Goal: Information Seeking & Learning: Understand process/instructions

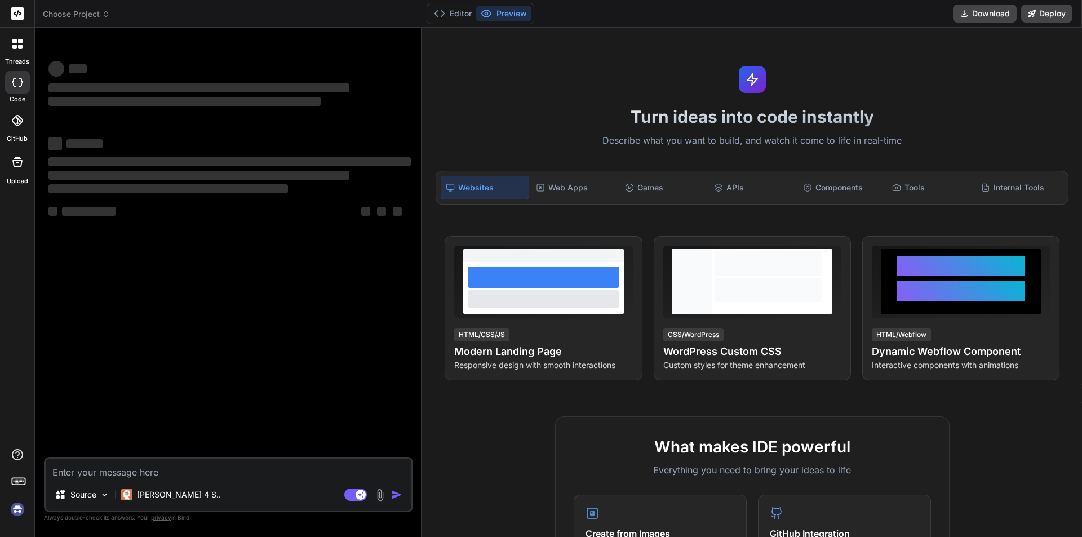
type textarea "x"
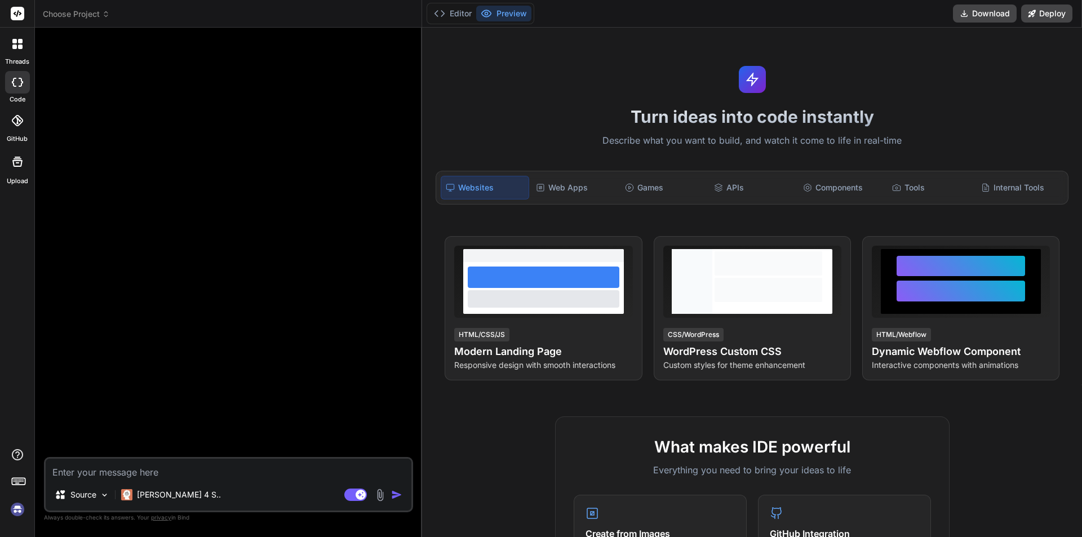
click at [110, 475] on textarea at bounding box center [229, 469] width 366 height 20
type textarea "h"
type textarea "x"
type textarea "hi"
type textarea "x"
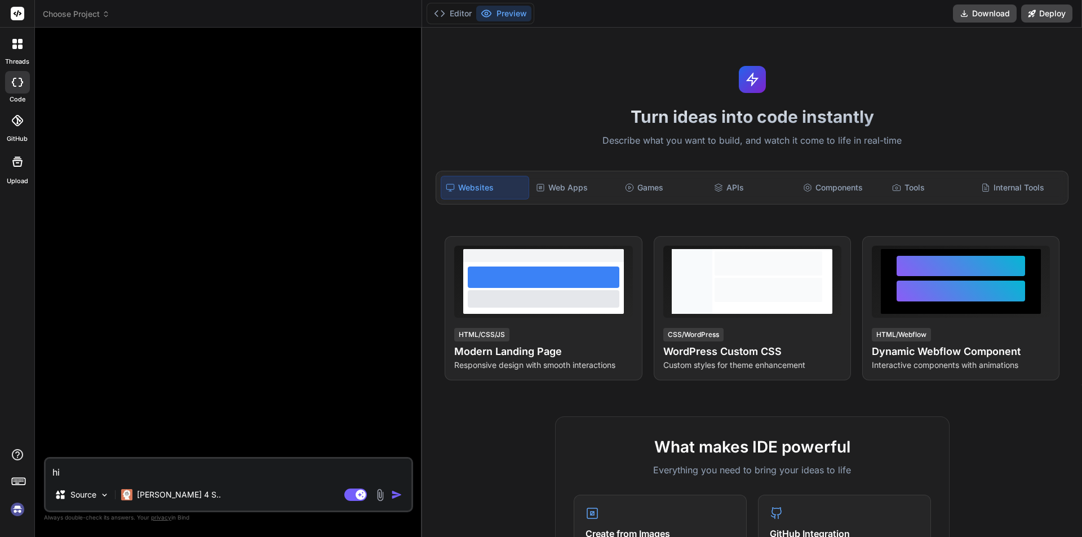
type textarea "hi"
click at [397, 494] on img "button" at bounding box center [396, 494] width 11 height 11
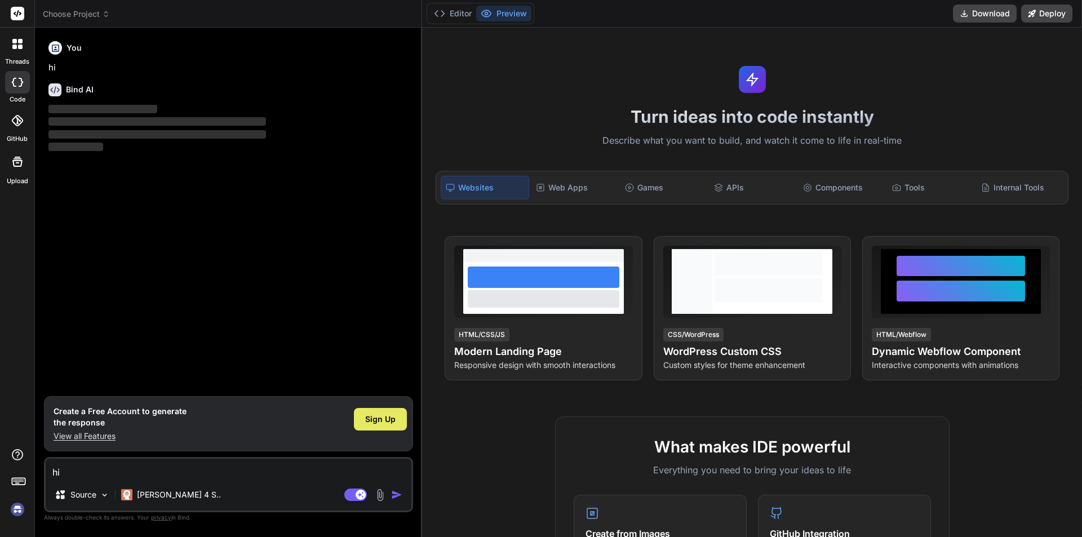
click at [402, 423] on div "Sign Up" at bounding box center [380, 419] width 53 height 23
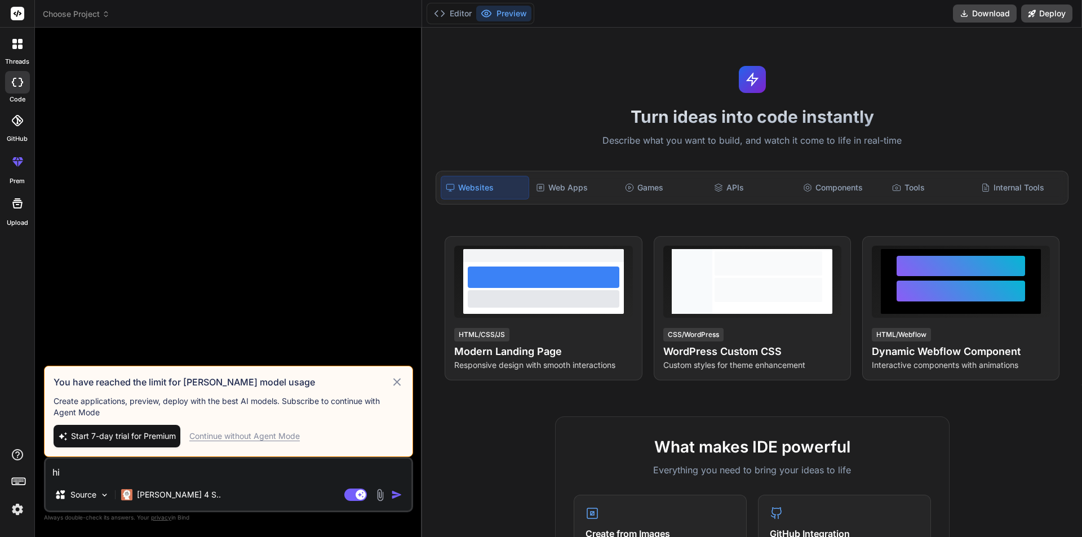
click at [239, 437] on div "Continue without Agent Mode" at bounding box center [244, 436] width 110 height 11
type textarea "x"
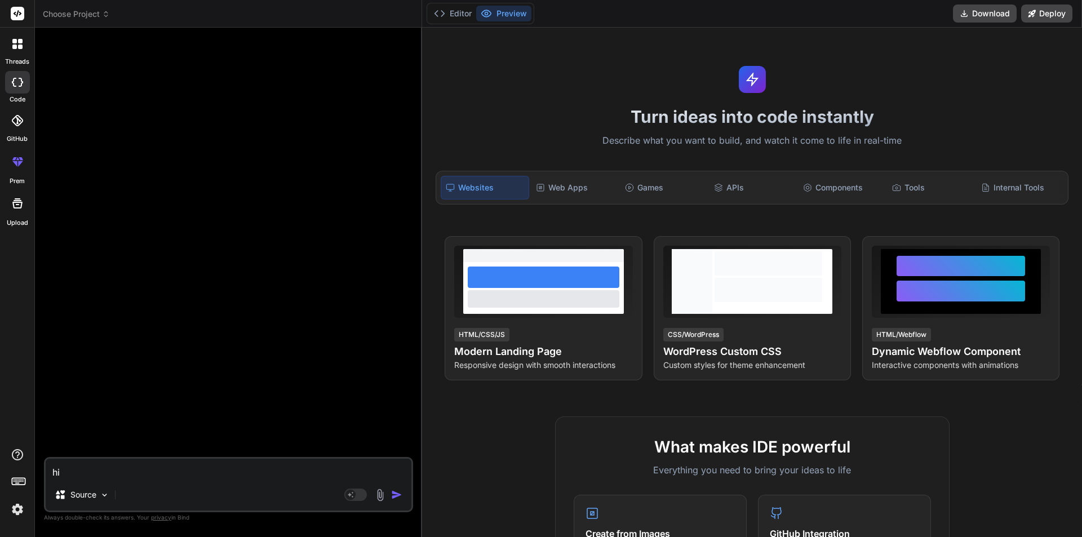
click at [109, 473] on textarea "hi" at bounding box center [229, 469] width 366 height 20
type textarea "m"
type textarea "x"
type textarea "my"
type textarea "x"
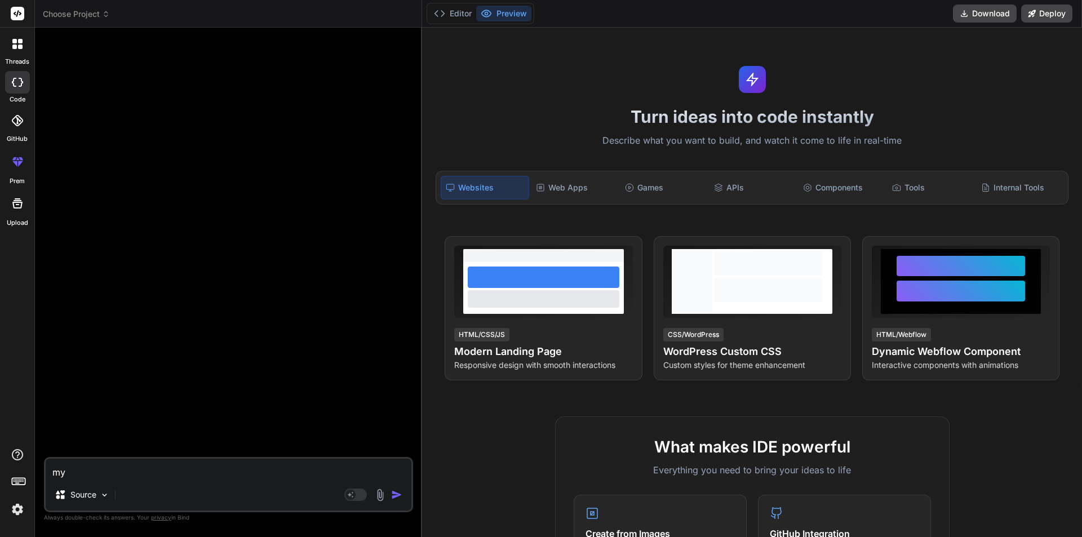
type textarea "my"
type textarea "x"
type textarea "my c"
type textarea "x"
type textarea "my co"
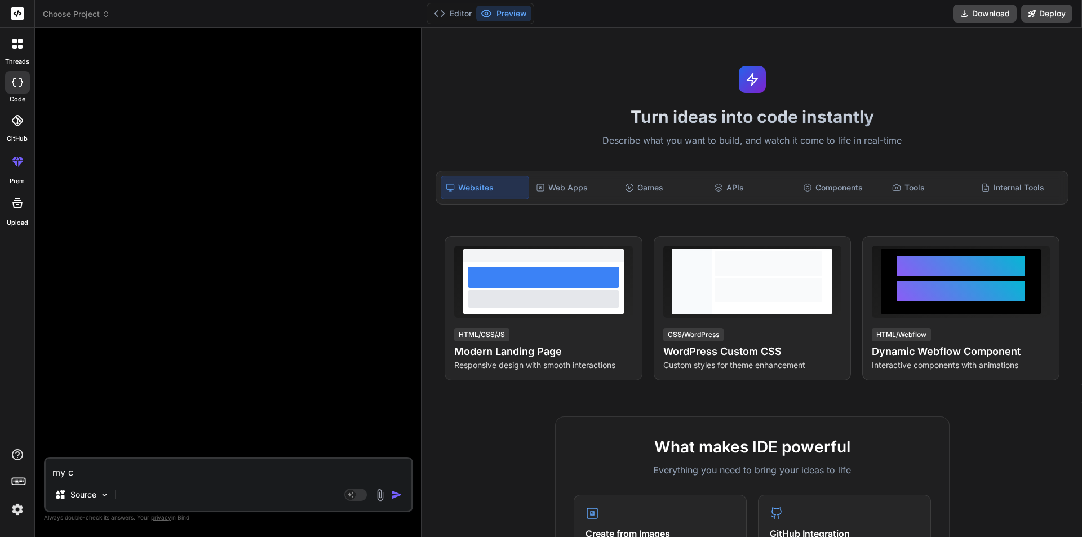
type textarea "x"
type textarea "my cod"
type textarea "x"
type textarea "my code"
type textarea "x"
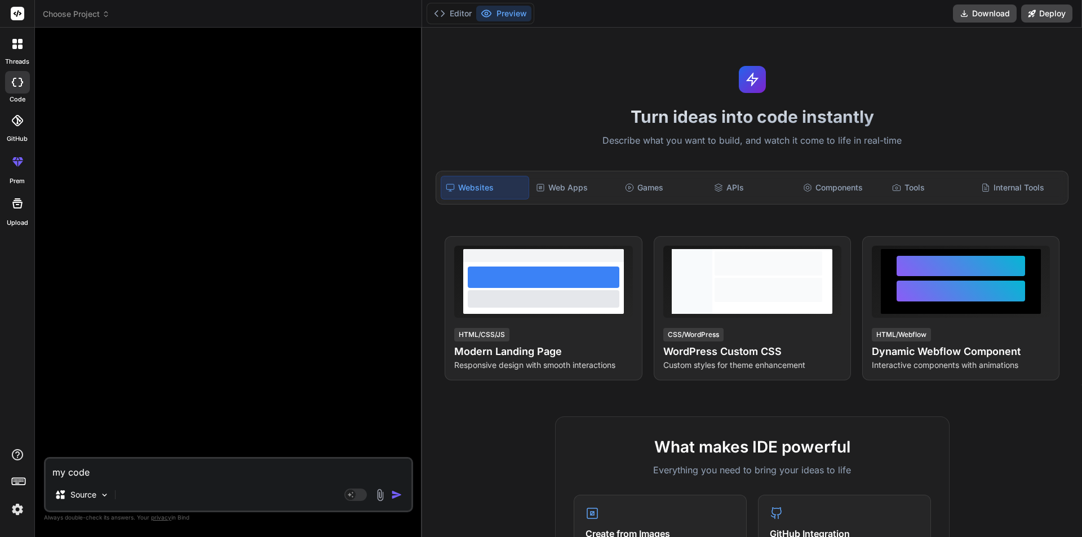
type textarea "my code"
type textarea "x"
type textarea "my code i"
type textarea "x"
type textarea "my code is"
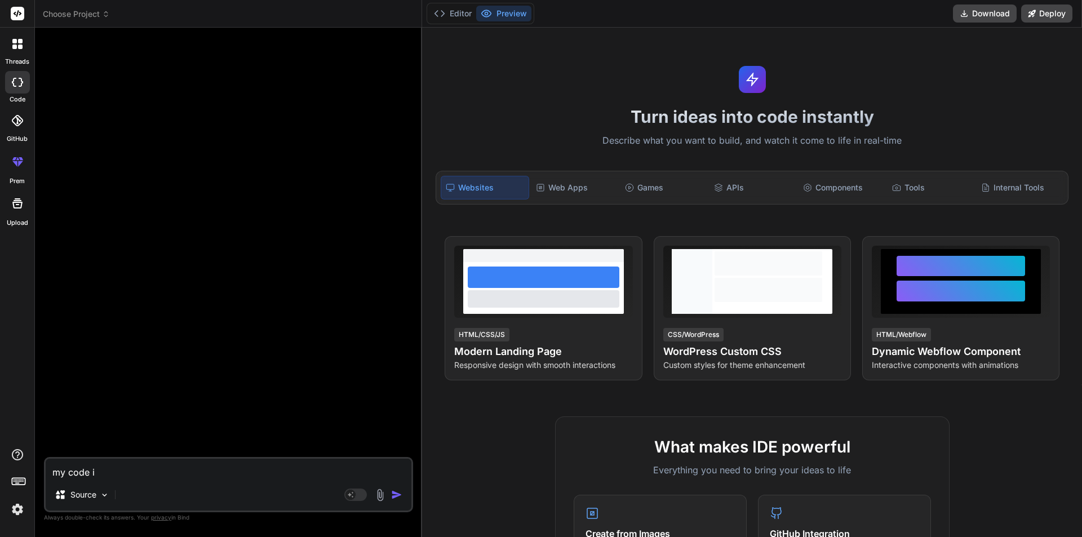
type textarea "x"
type textarea "my code is"
type textarea "x"
type textarea "my code is l"
type textarea "x"
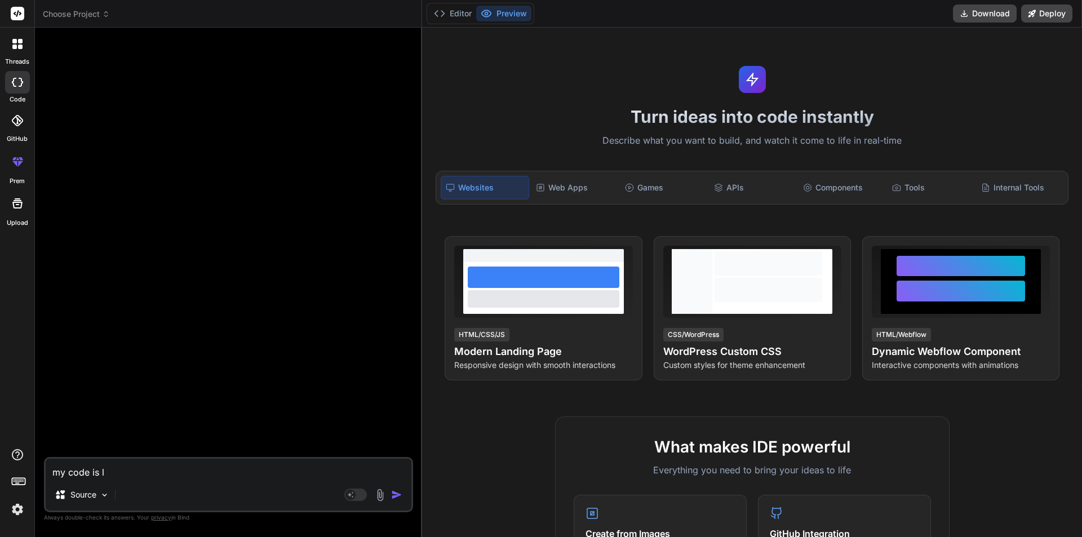
type textarea "my code is lo"
type textarea "x"
type textarea "my code is loo"
type textarea "x"
type textarea "my code is look"
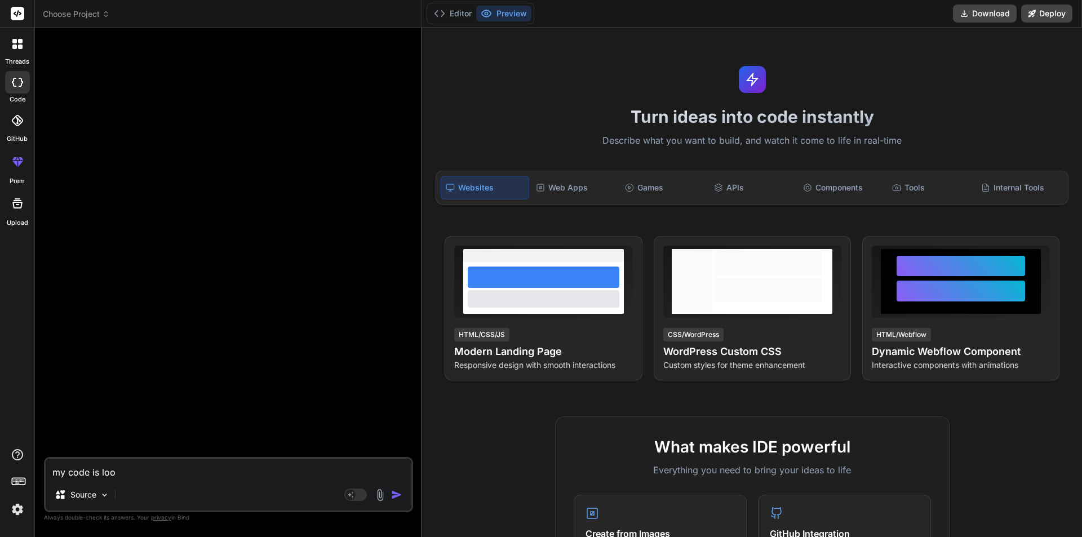
type textarea "x"
type textarea "my code is looki"
type textarea "x"
type textarea "my code is lookin"
type textarea "x"
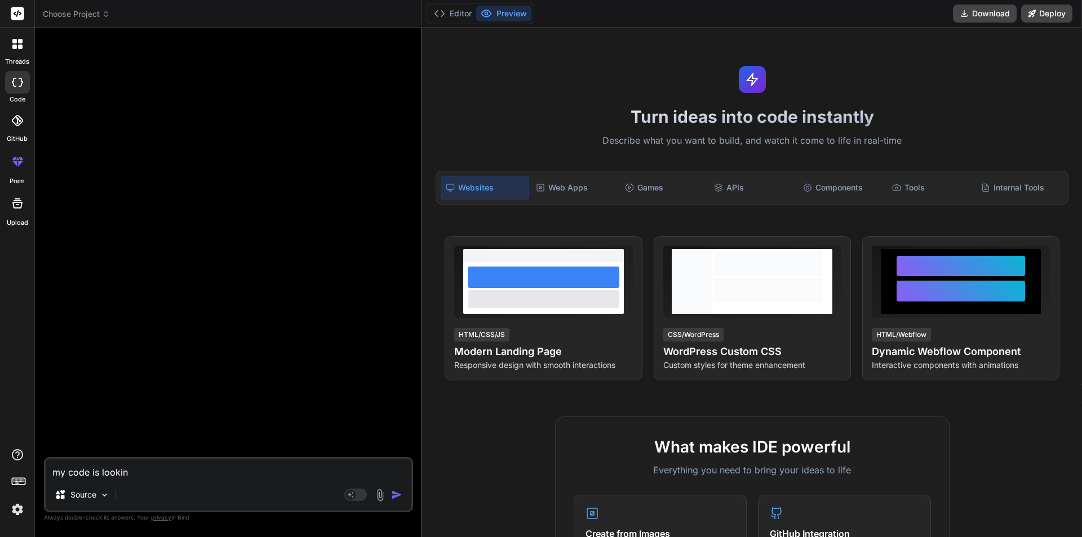
type textarea "my code is looking"
type textarea "x"
type textarea "my code is looking"
type textarea "x"
type textarea "my code is looking c"
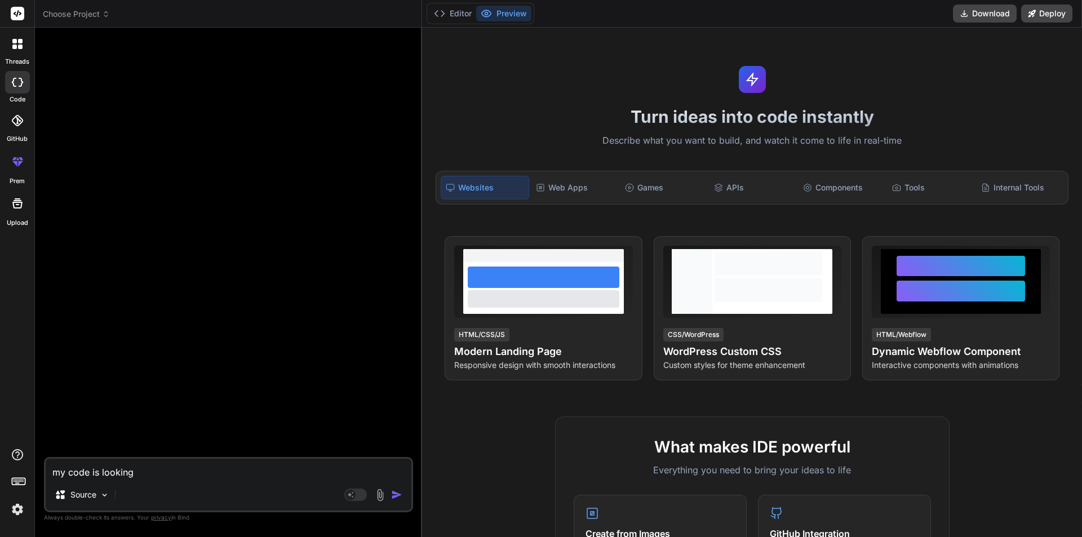
type textarea "x"
type textarea "my code is looking co"
type textarea "x"
type textarea "my code is looking com"
type textarea "x"
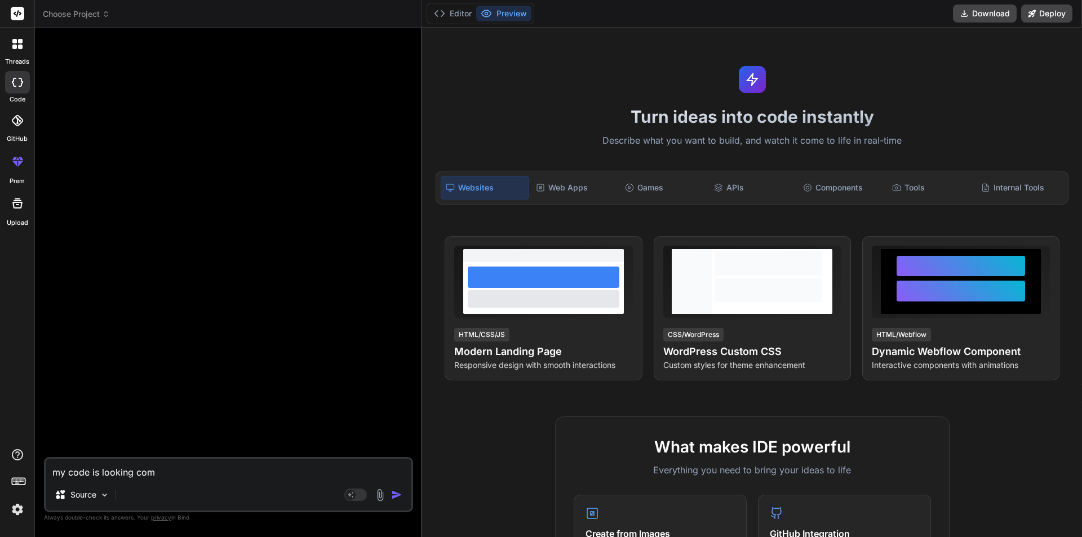
type textarea "my code is looking comp"
type textarea "x"
type textarea "my code is looking compl"
type textarea "x"
type textarea "my code is looking comple"
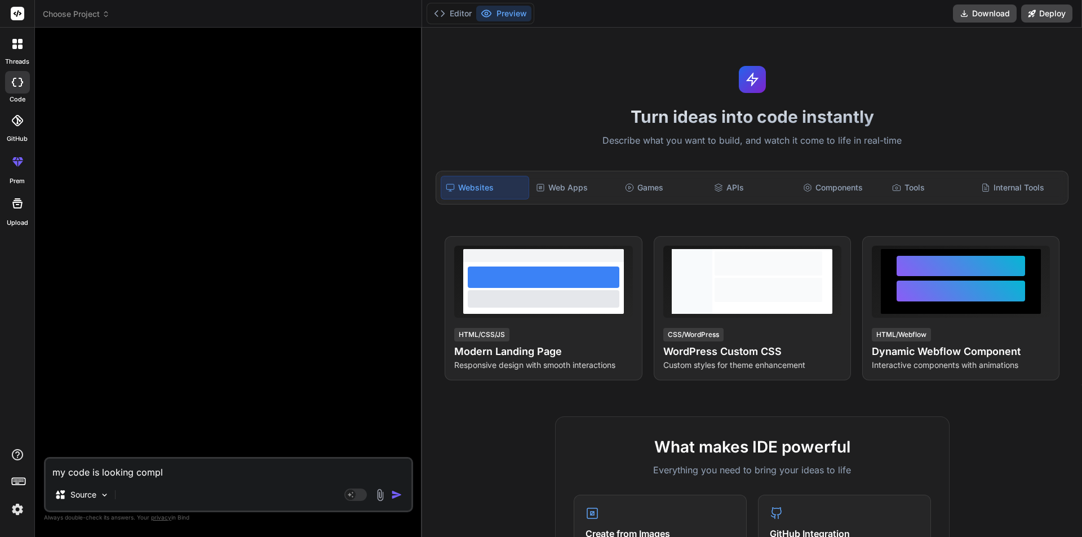
type textarea "x"
type textarea "my code is looking complex"
type textarea "x"
type textarea "my code is looking complex"
type textarea "x"
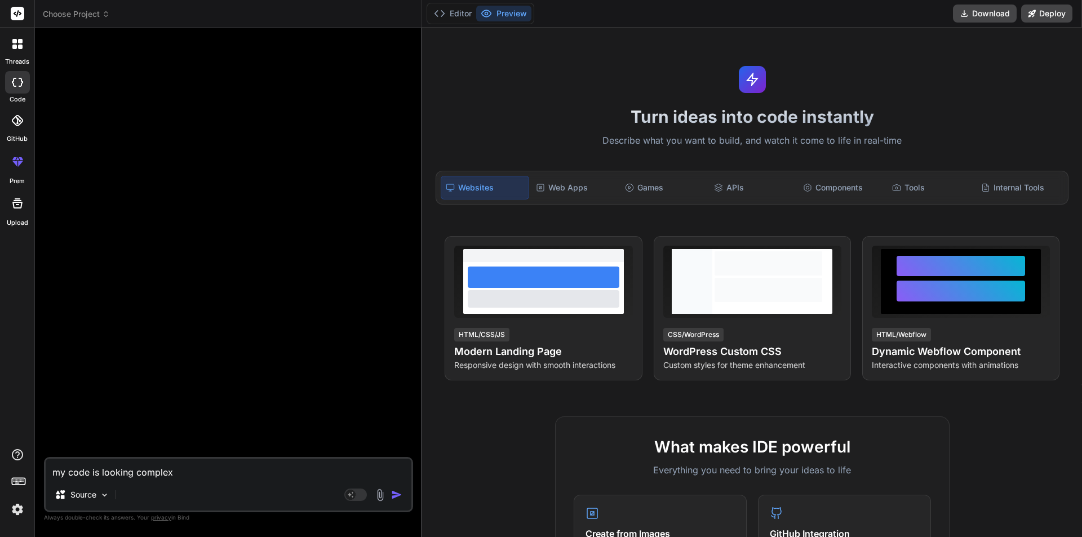
type textarea "my code is looking complex t"
type textarea "x"
type textarea "my code is looking complex to"
type textarea "x"
type textarea "my code is looking complex to"
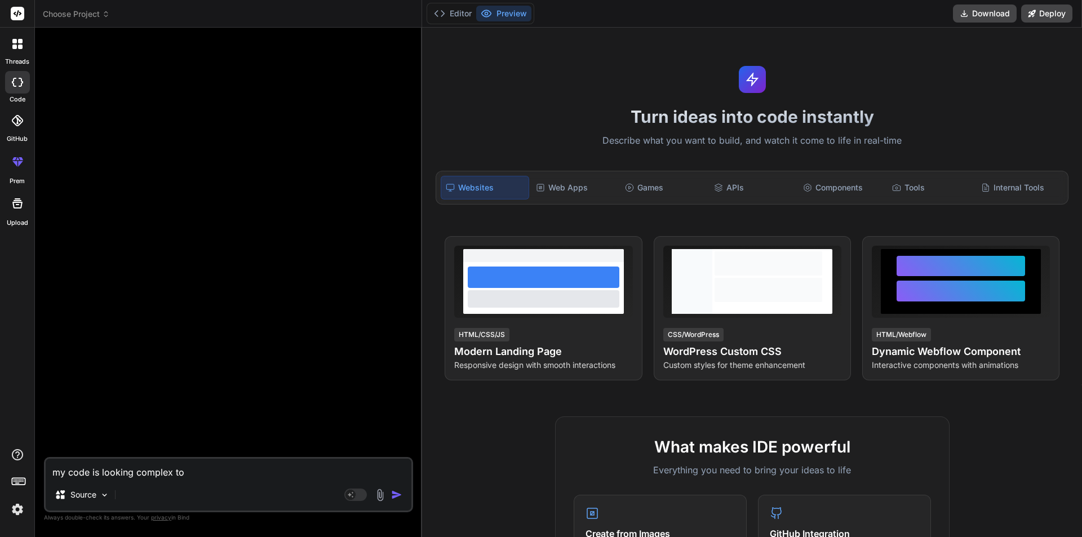
type textarea "x"
type textarea "my code is looking complex to u"
type textarea "x"
type textarea "my code is looking complex to un"
type textarea "x"
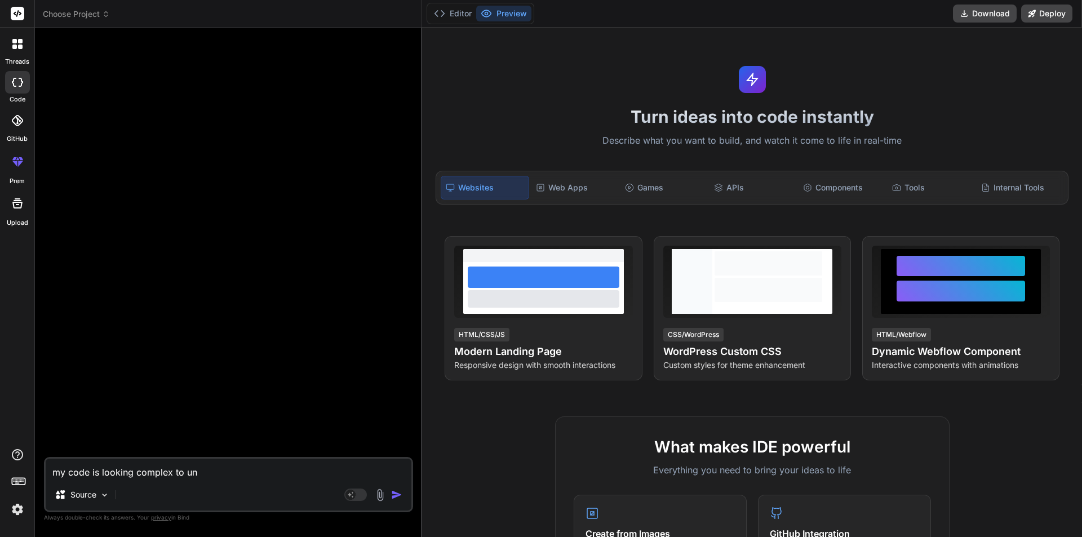
type textarea "my code is looking complex to und"
type textarea "x"
type textarea "my code is looking complex to unde"
type textarea "x"
type textarea "my code is looking complex to under"
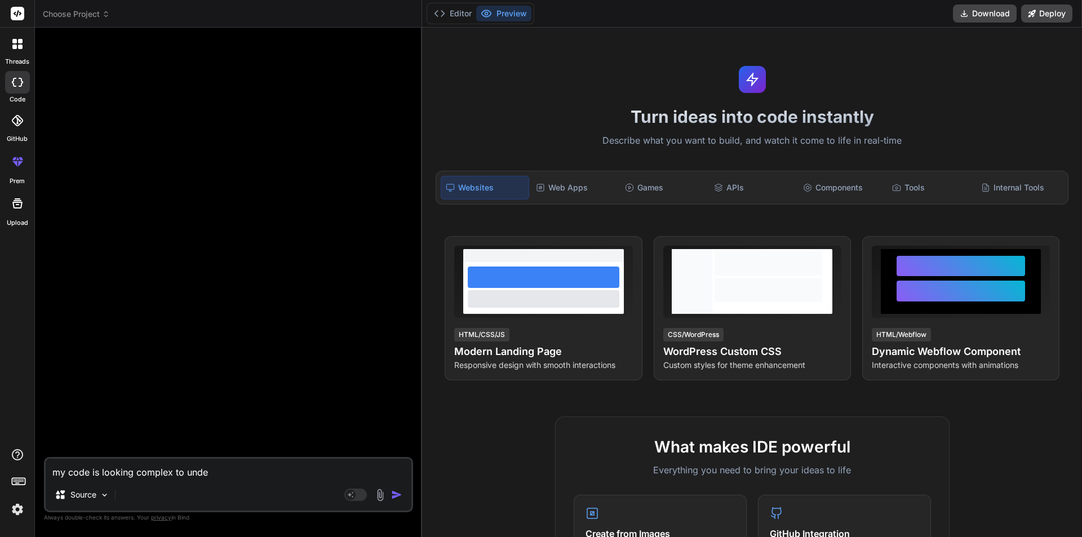
type textarea "x"
type textarea "my code is looking complex to unders"
type textarea "x"
type textarea "my code is looking complex to underst"
type textarea "x"
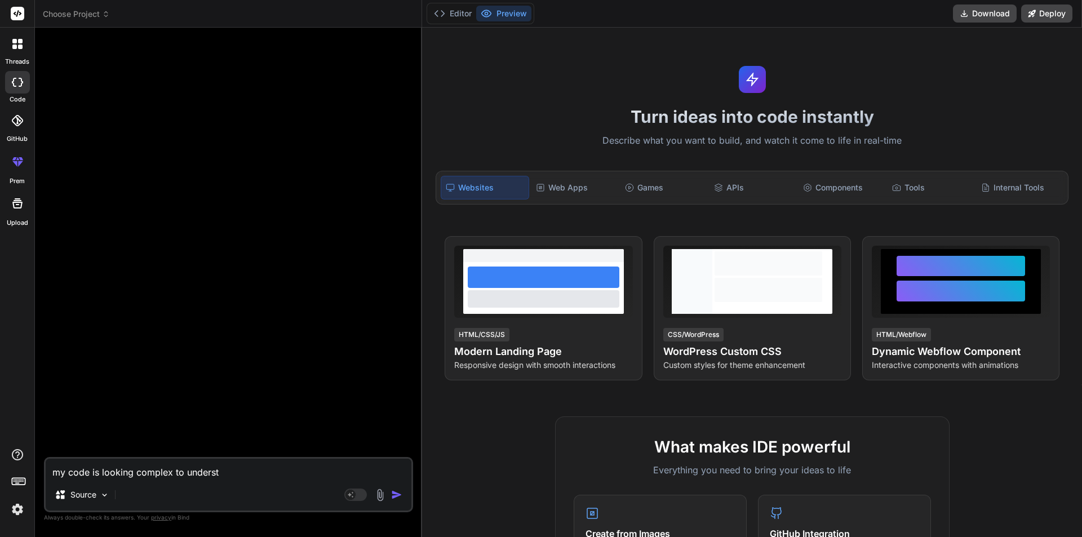
type textarea "my code is looking complex to understa"
type textarea "x"
type textarea "my code is looking complex to understan"
type textarea "x"
type textarea "my code is looking complex to understand"
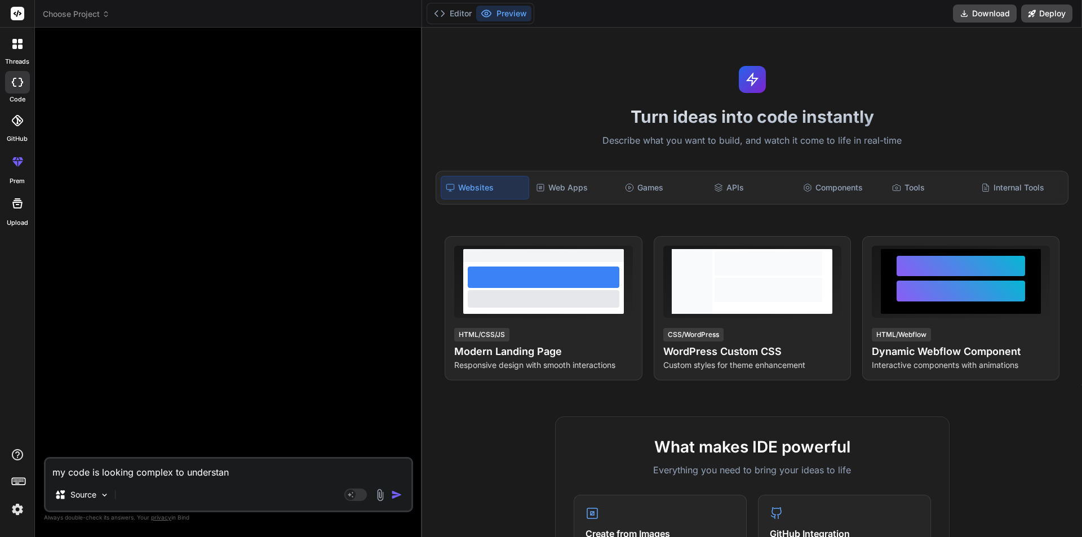
type textarea "x"
type textarea "my code is looking complex to understand"
type textarea "x"
type textarea "my code is looking complex to understand b"
type textarea "x"
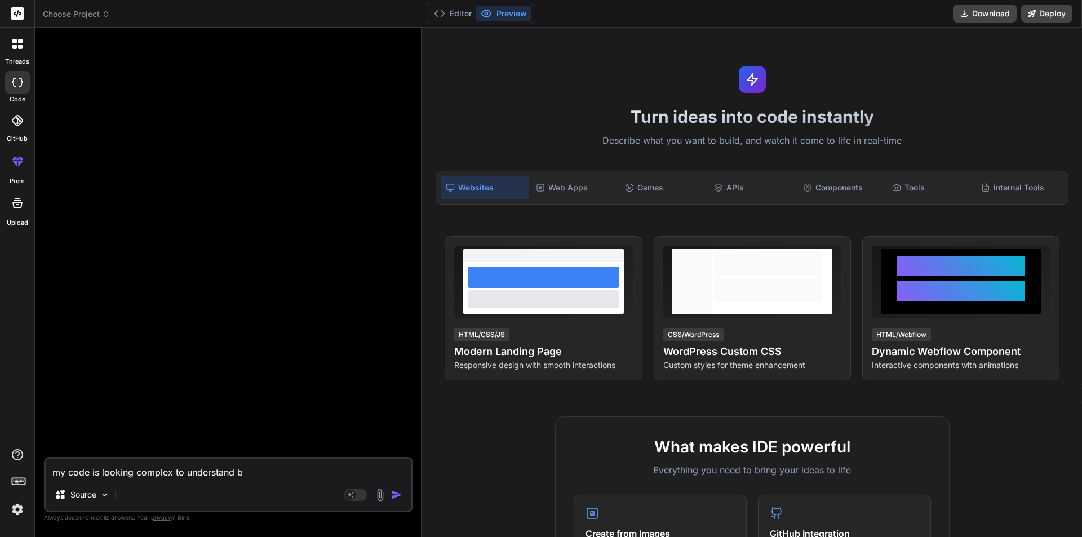
type textarea "my code is looking complex to understand br"
type textarea "x"
type textarea "my code is looking complex to understand bre"
type textarea "x"
type textarea "my code is looking complex to understand [PERSON_NAME]"
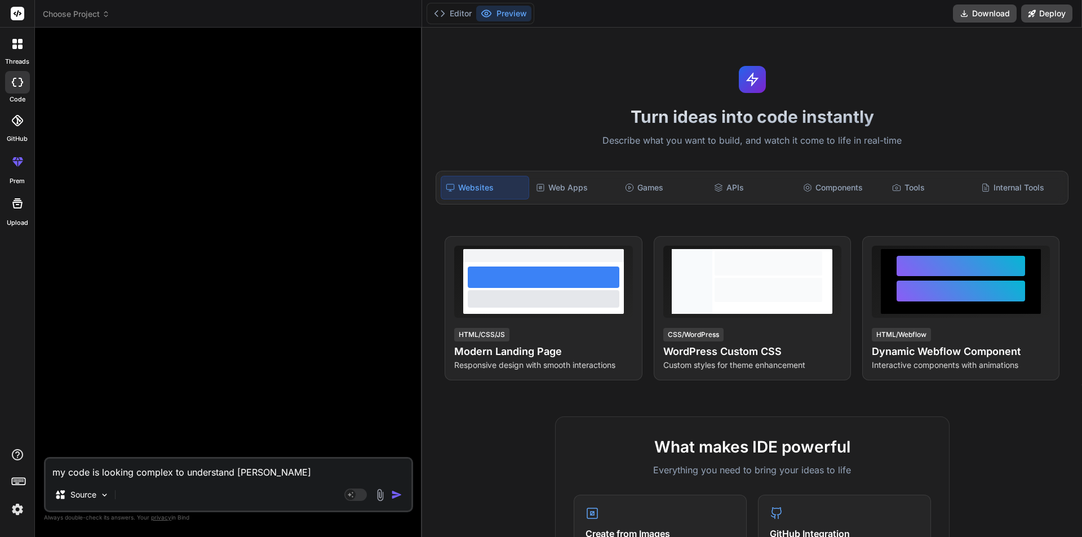
type textarea "x"
type textarea "my code is looking complex to understand break"
type textarea "x"
type textarea "my code is looking complex to understand break"
type textarea "x"
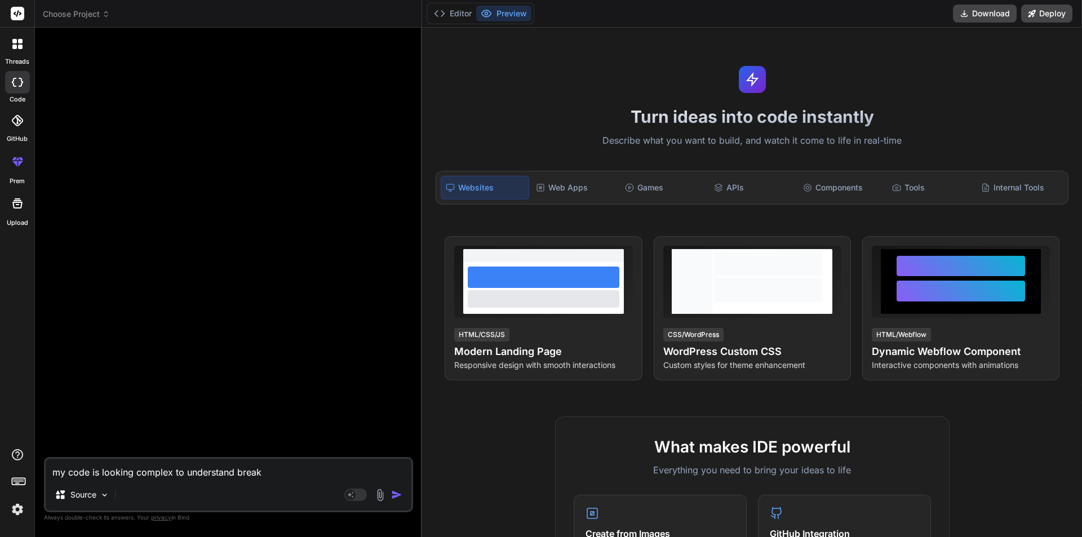
type textarea "my code is looking complex to understand break i"
type textarea "x"
type textarea "my code is looking complex to understand break it"
type textarea "x"
type textarea "my code is looking complex to understand break it"
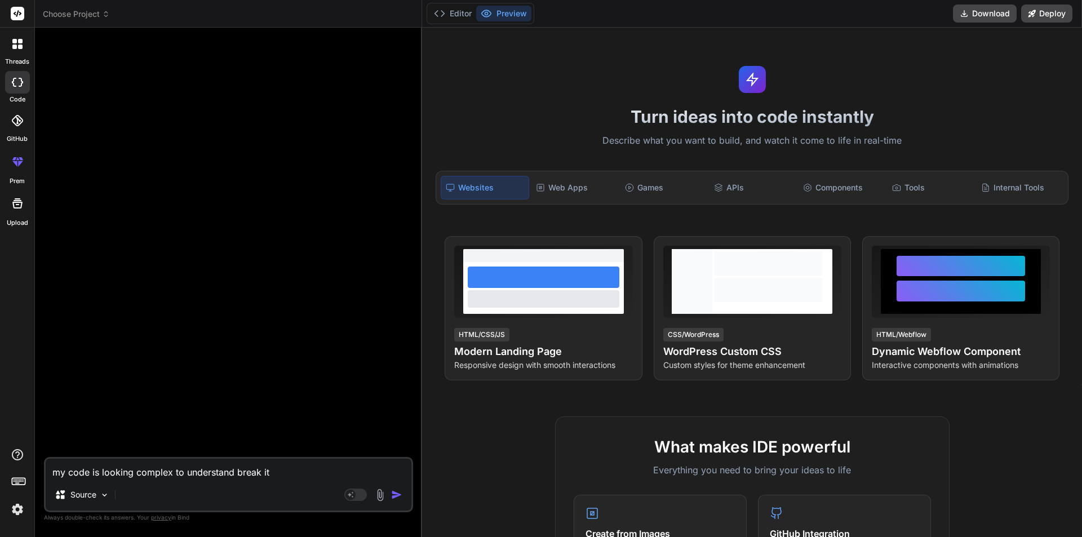
type textarea "x"
type textarea "my code is looking complex to understand break it i"
type textarea "x"
type textarea "my code is looking complex to understand break it in"
type textarea "x"
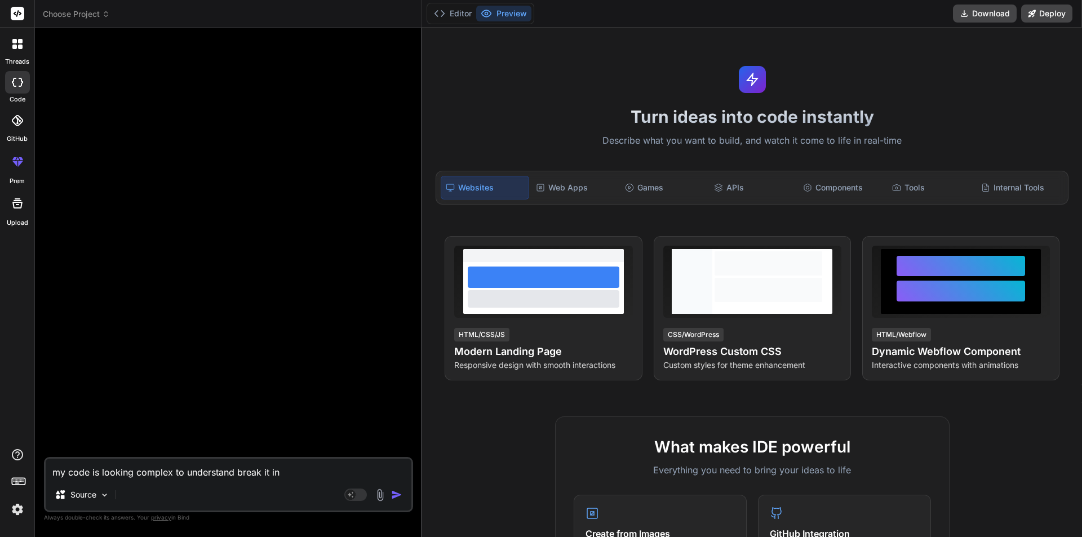
type textarea "my code is looking complex to understand break it in"
type textarea "x"
type textarea "my code is looking complex to understand break it in c"
type textarea "x"
type textarea "my code is looking complex to understand break it in co"
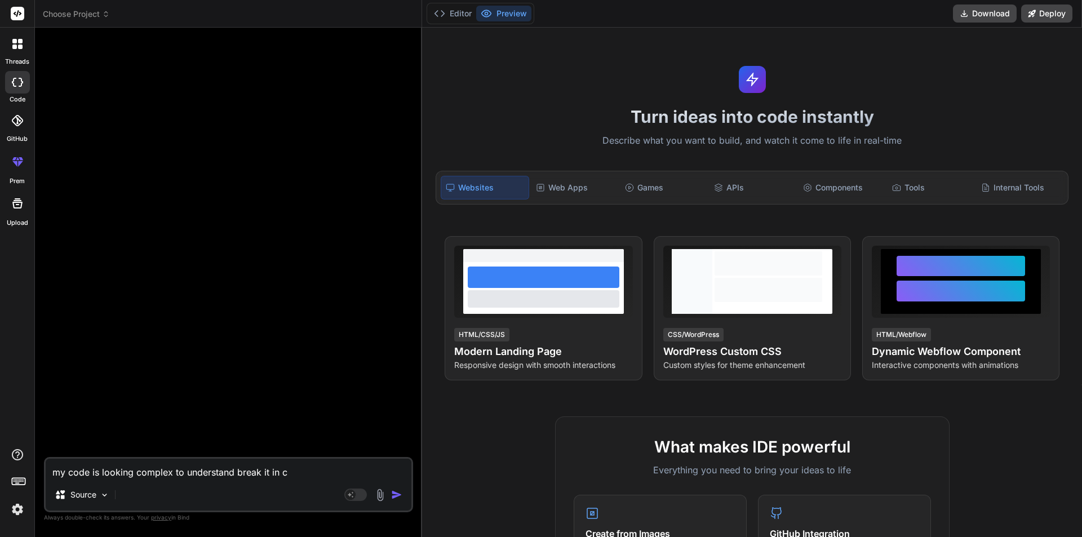
type textarea "x"
type textarea "my code is looking complex to understand break it in com"
type textarea "x"
type textarea "my code is looking complex to understand break it in comp"
type textarea "x"
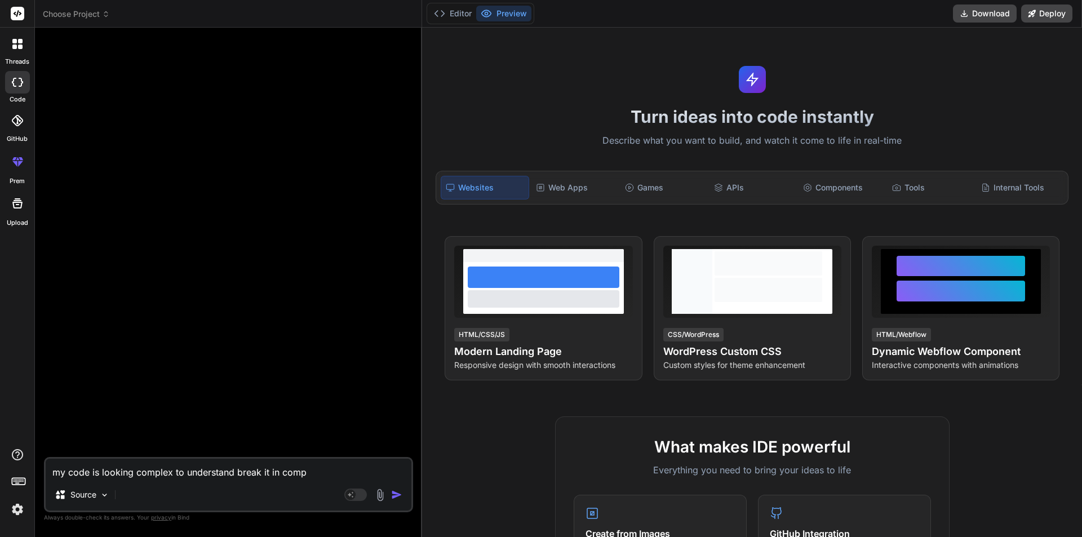
type textarea "my code is looking complex to understand break it in compo"
type textarea "x"
type textarea "my code is looking complex to understand break it in compon"
type textarea "x"
type textarea "my code is looking complex to understand break it in compone"
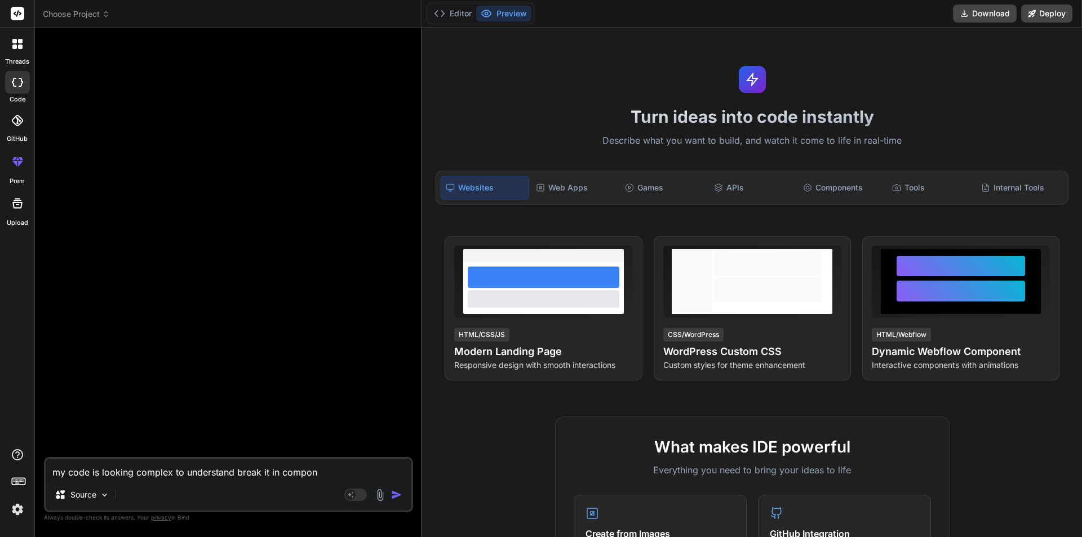
type textarea "x"
type textarea "my code is looking complex to understand break it in componen"
type textarea "x"
type textarea "my code is looking complex to understand break it in component"
type textarea "x"
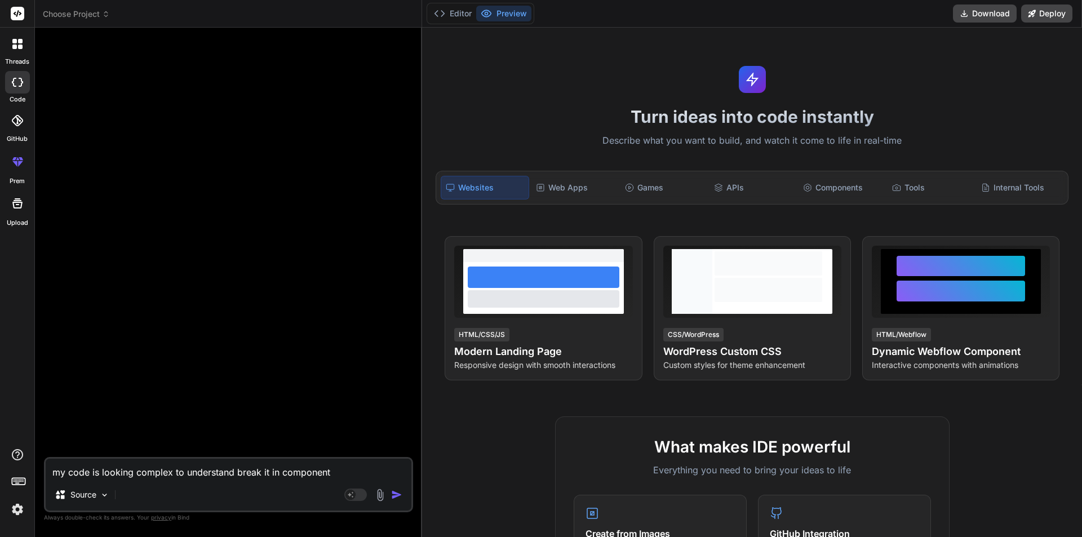
type textarea "my code is looking complex to understand break it in components"
type textarea "x"
type textarea "my code is looking complex to understand break it in components:"
type textarea "x"
type textarea "my code is looking complex to understand break it in components:"
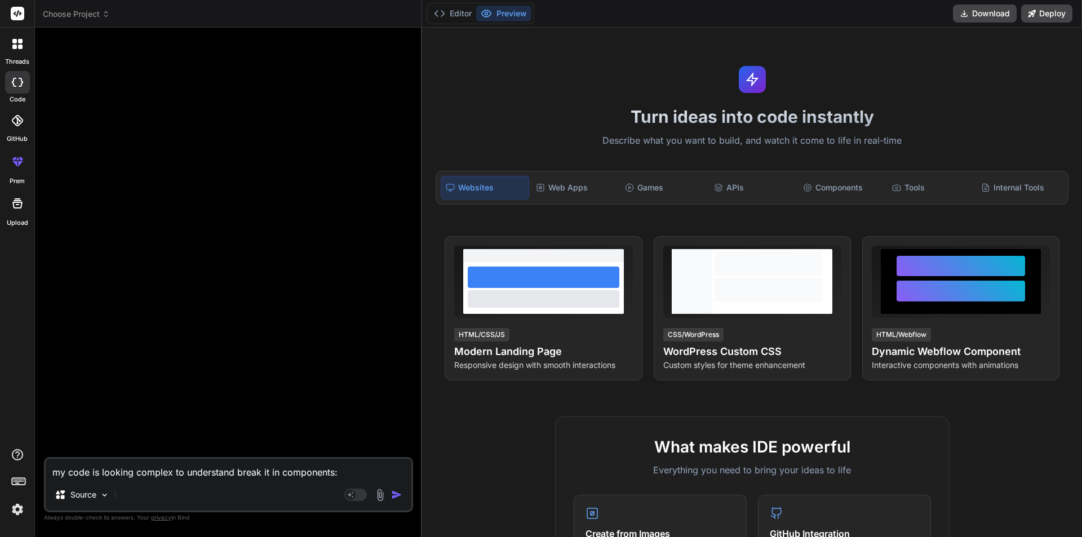
type textarea "x"
paste textarea "import React, { useEffect, useState } from "react"; import { useDispatch, useSe…"
type textarea "my code is looking complex to understand break it in components: import React, …"
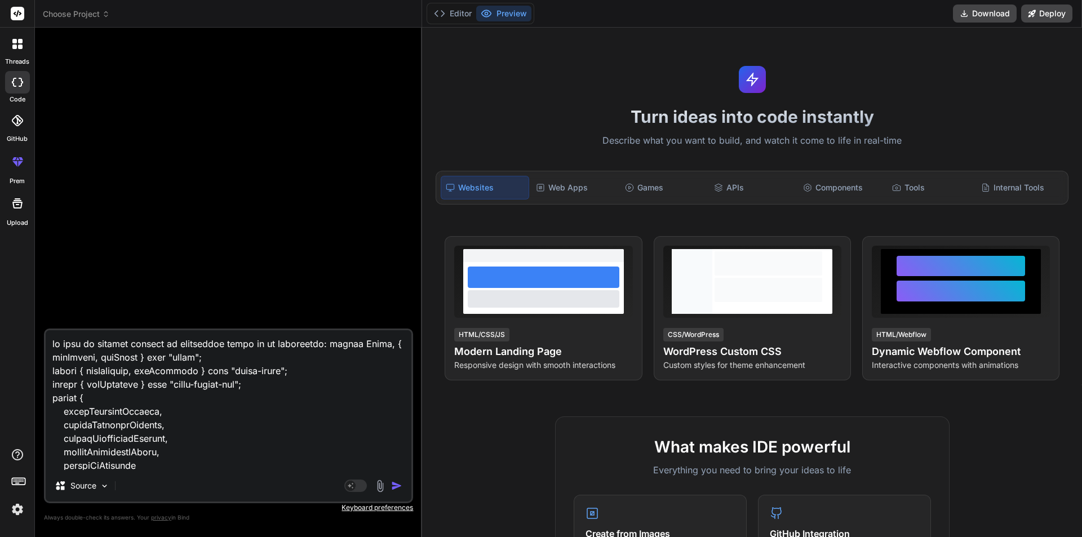
scroll to position [4721, 0]
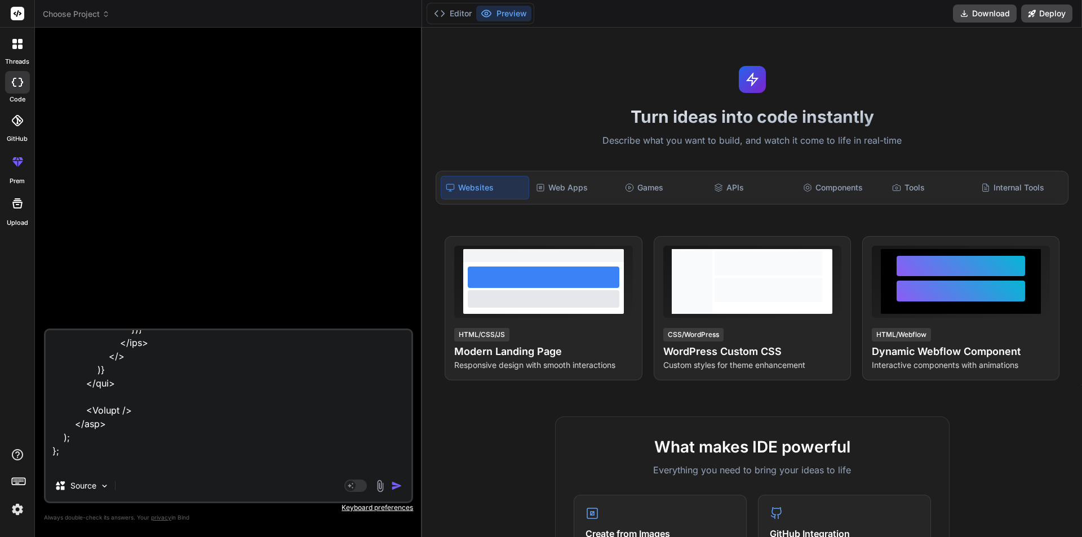
type textarea "x"
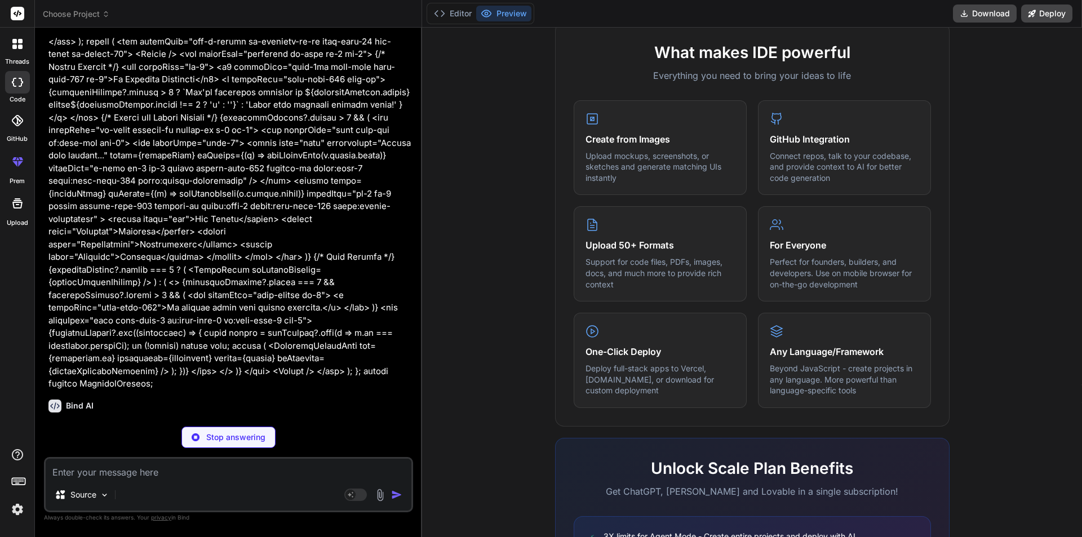
scroll to position [1231, 0]
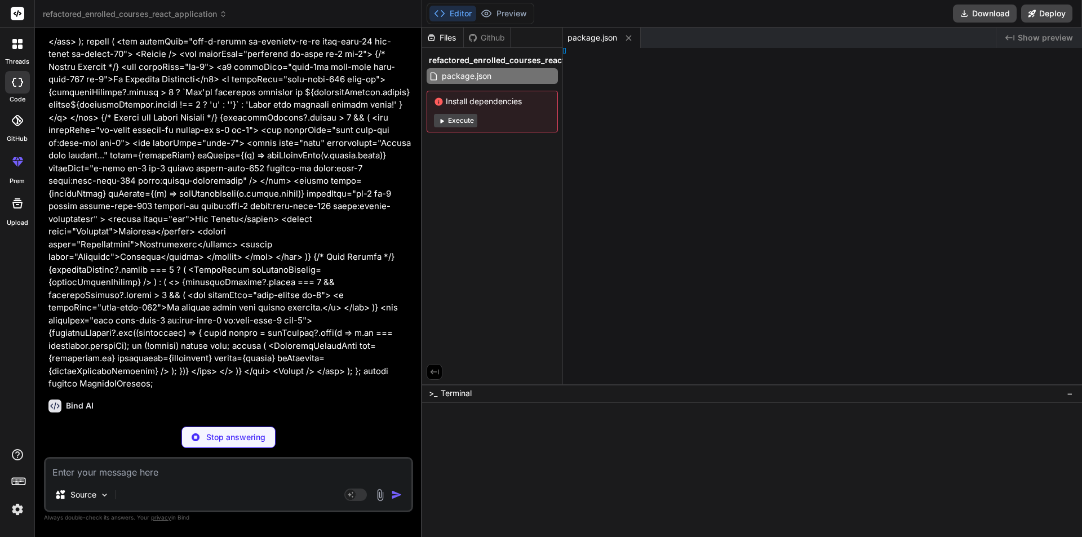
type textarea "x"
type textarea "l>"
type textarea "x"
type textarea ");"
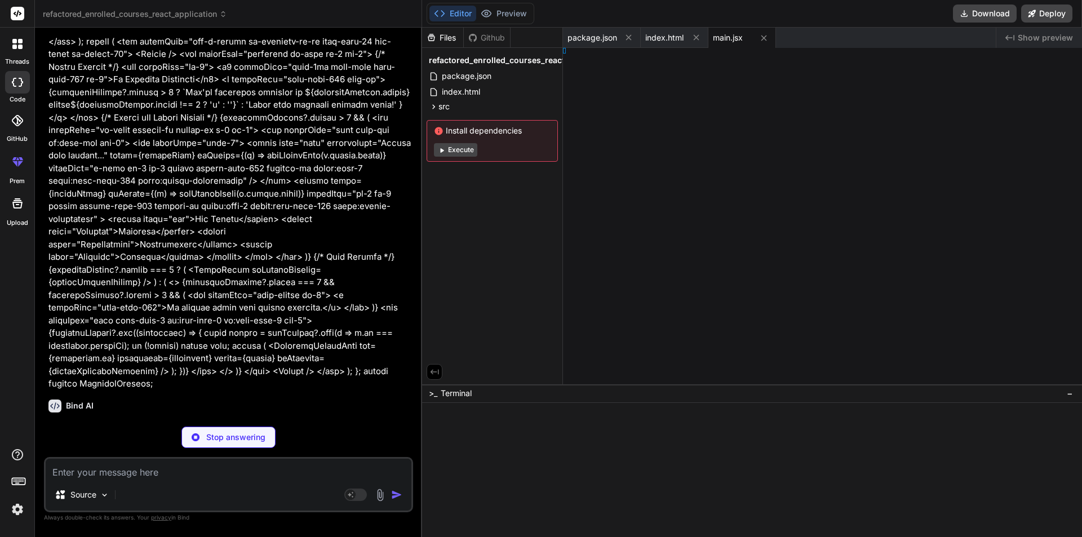
type textarea "x"
type textarea "s-serif; }"
type textarea "x"
type textarea "pp;"
type textarea "x"
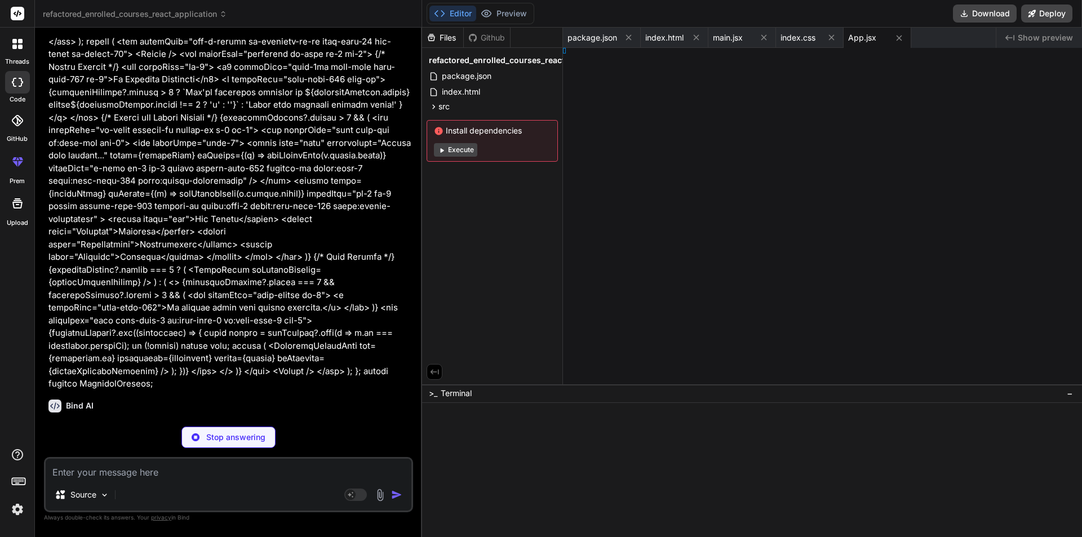
type textarea "es;"
type textarea "x"
type textarea "rd;"
type textarea "x"
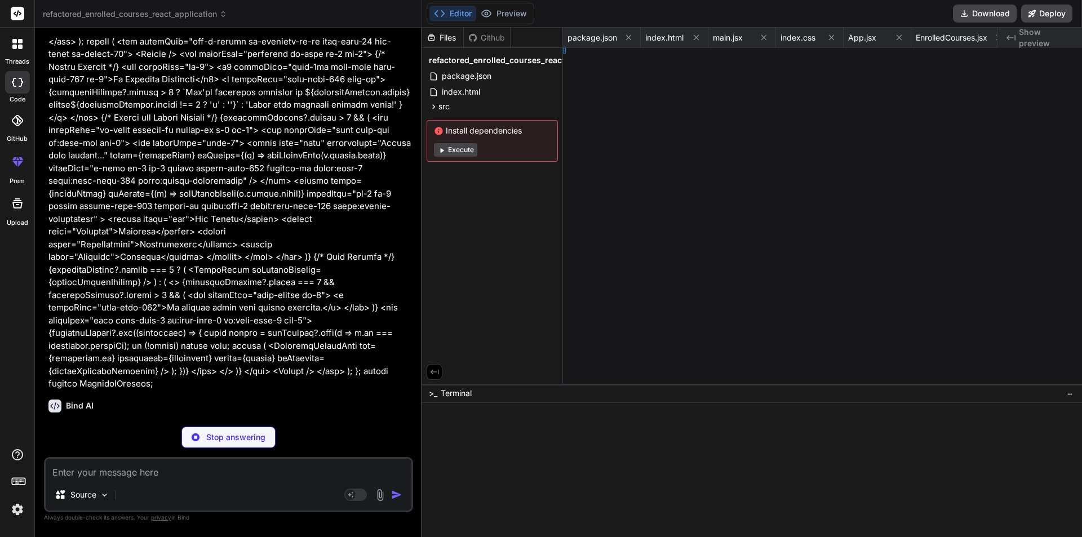
type textarea "x"
type textarea "[PERSON_NAME];"
type textarea "x"
type textarea ";"
type textarea "x"
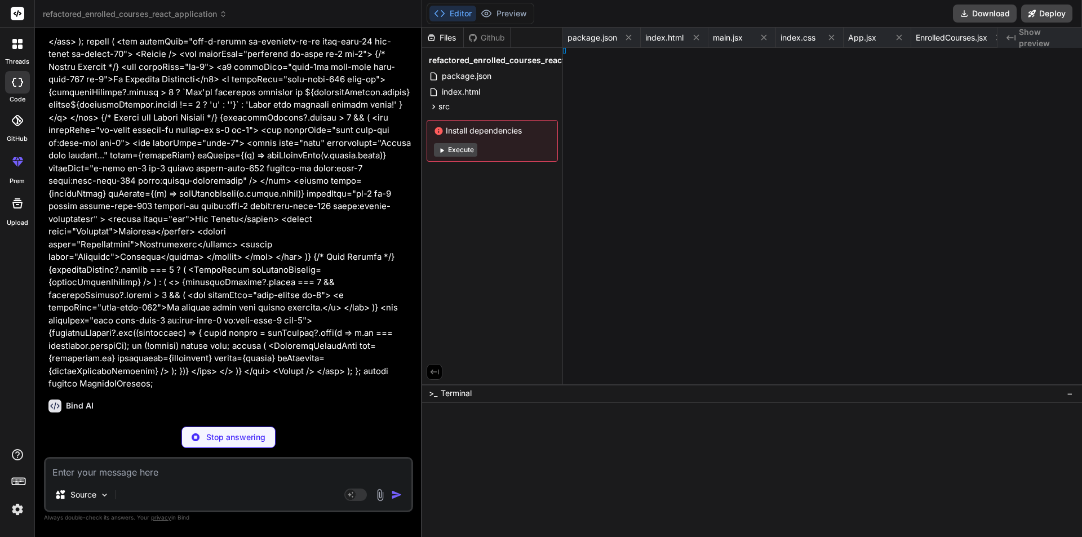
type textarea "[DEMOGRAPHIC_DATA];"
type textarea "x"
type textarea "r;"
type textarea "x"
type textarea "e;"
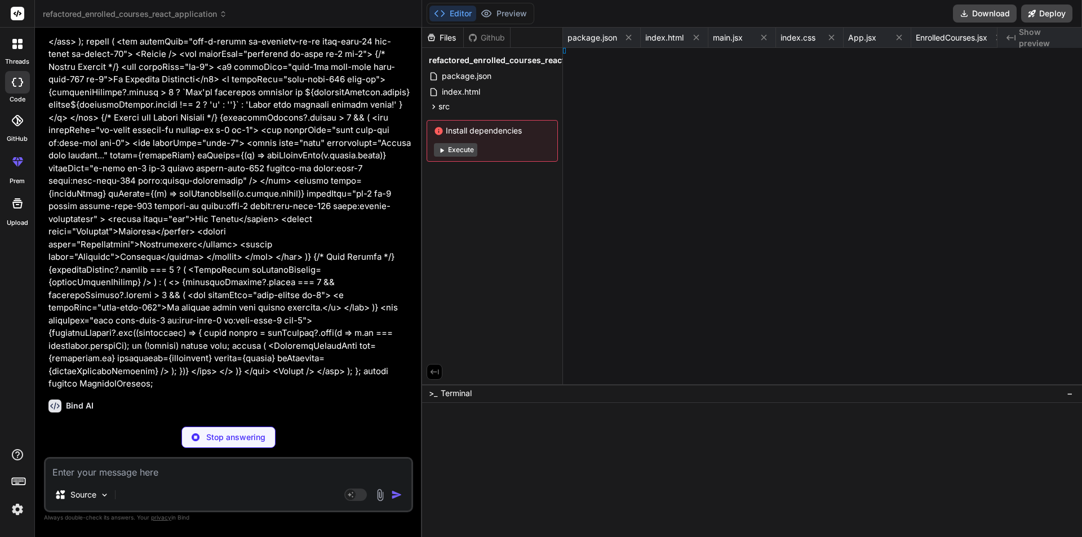
type textarea "x"
type textarea "ducer;"
type textarea "x"
type textarea "r;"
type textarea "x"
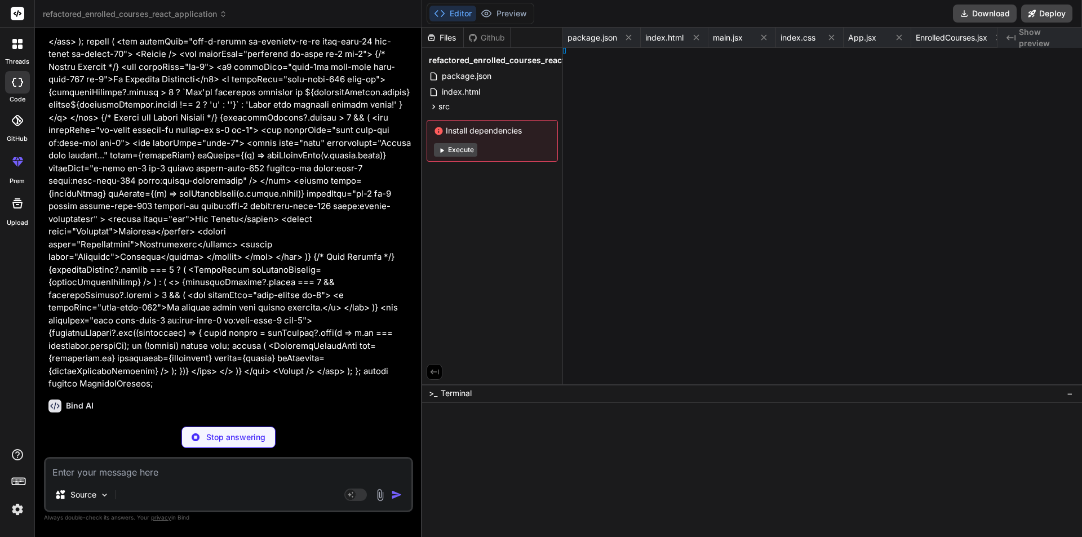
type textarea "}"
type textarea "x"
type textarea "}, }"
type textarea "x"
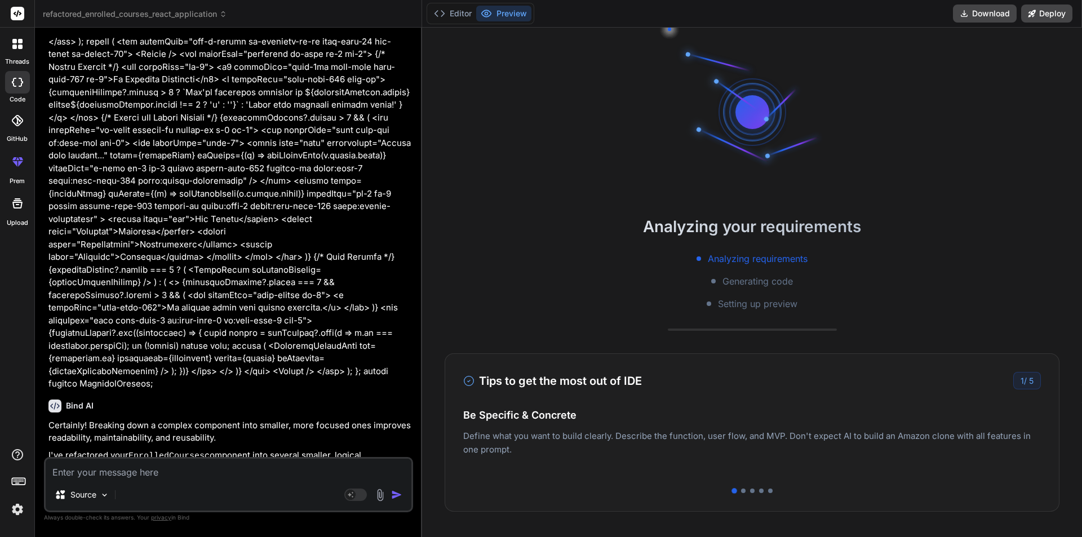
type textarea "export default { plugins: { tailwindcss: {}, autoprefixer: {}, }, }"
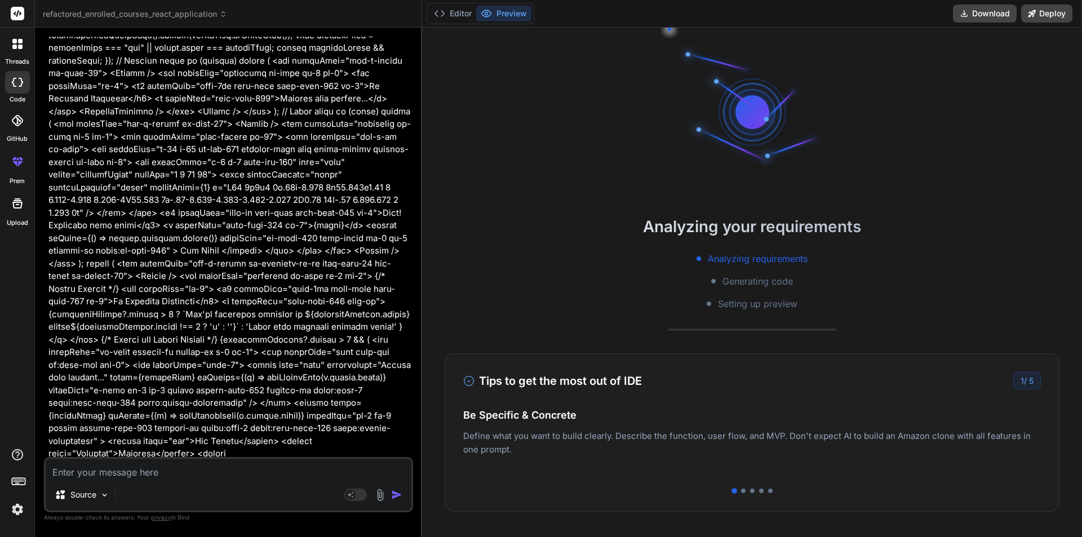
scroll to position [999, 0]
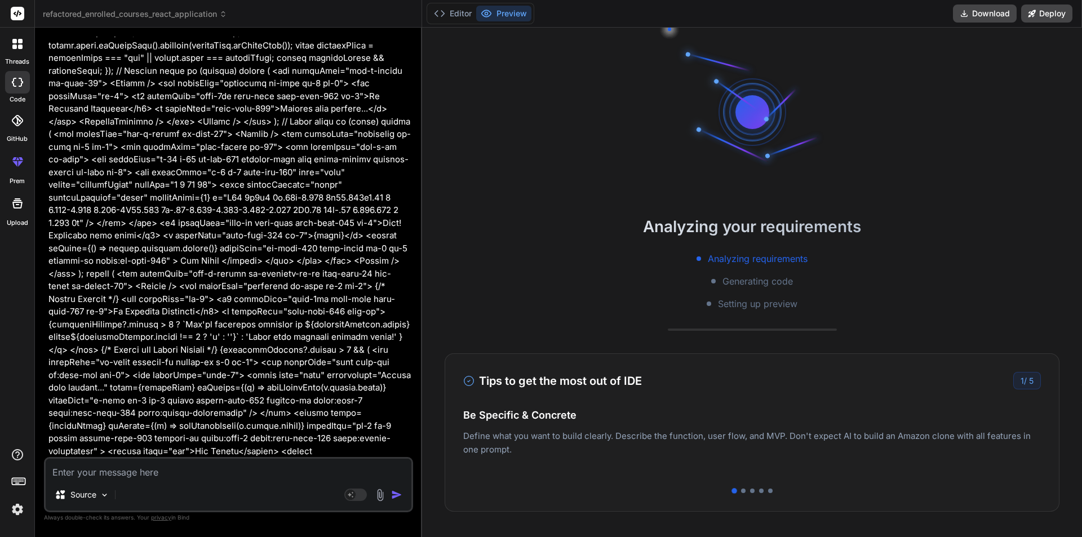
click at [19, 46] on icon at bounding box center [20, 47] width 5 height 5
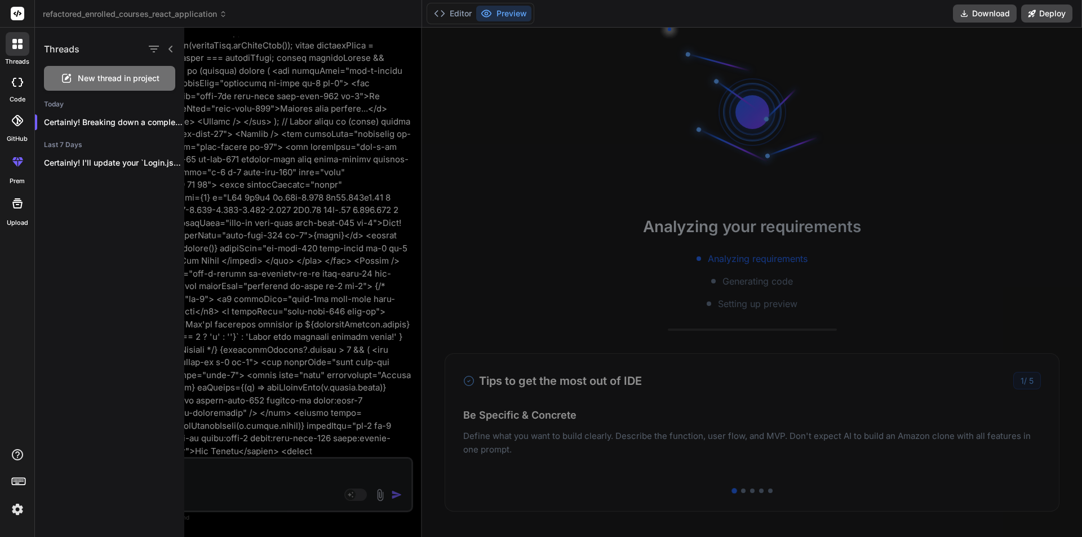
click at [19, 46] on icon at bounding box center [20, 47] width 5 height 5
click at [117, 165] on p "Certainly! I'll update your `Login.jsx` component to..." at bounding box center [114, 162] width 140 height 11
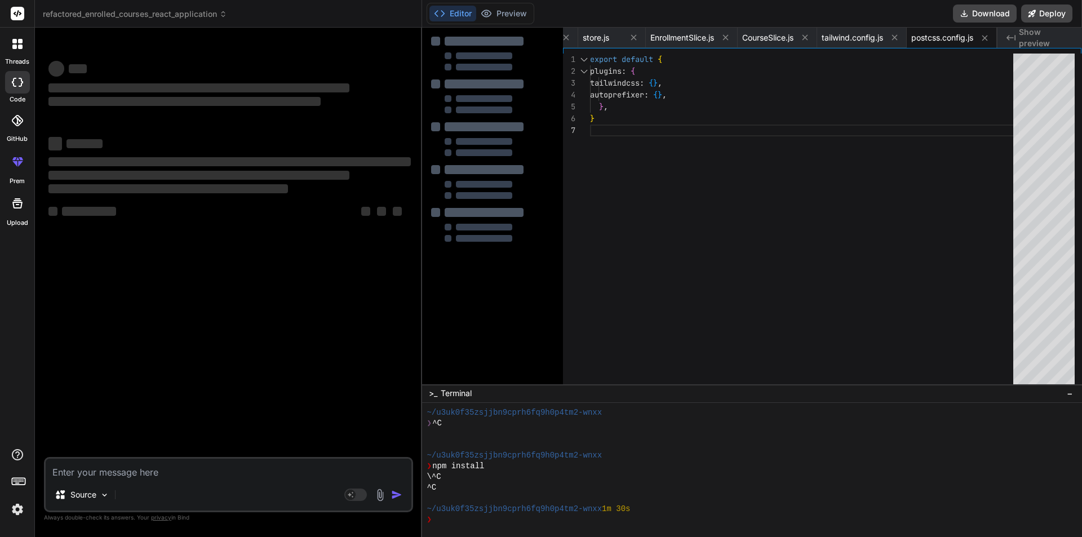
click at [12, 78] on icon at bounding box center [17, 82] width 11 height 9
click at [8, 48] on div at bounding box center [18, 44] width 24 height 24
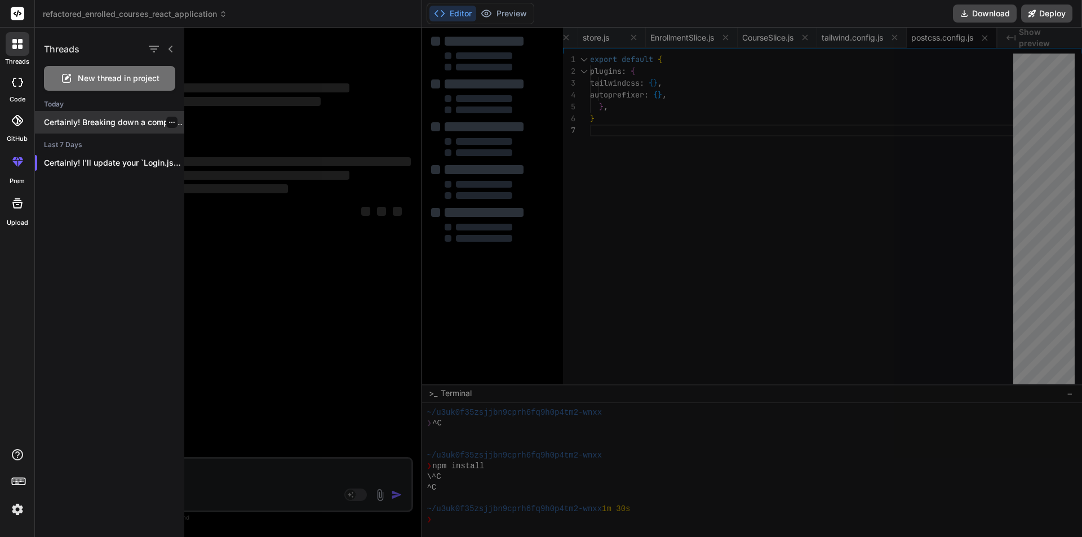
click at [96, 120] on p "Certainly! Breaking down a complex compo..." at bounding box center [114, 122] width 140 height 11
type textarea "x"
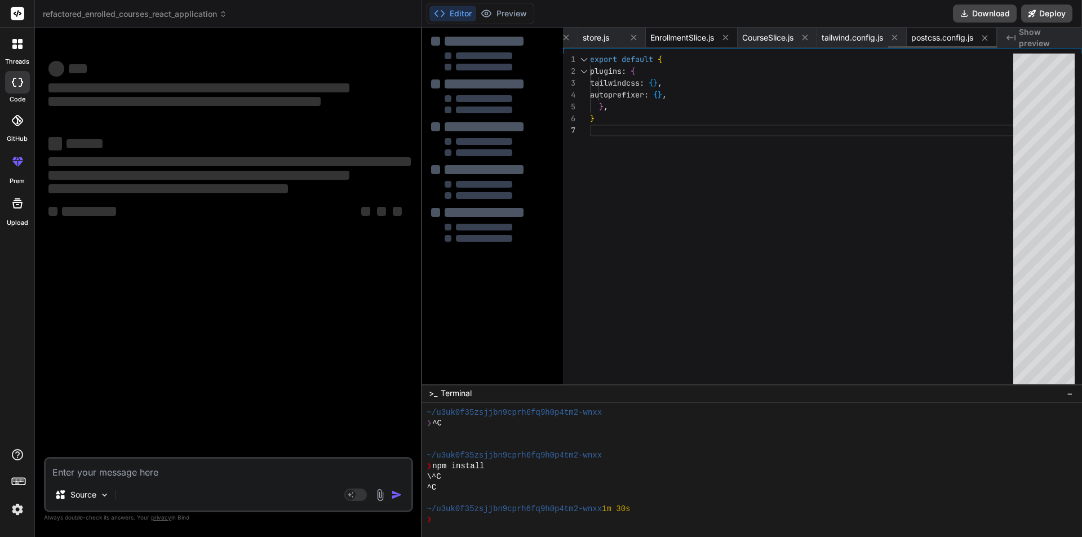
click at [673, 35] on span "EnrollmentSlice.js" at bounding box center [682, 37] width 64 height 11
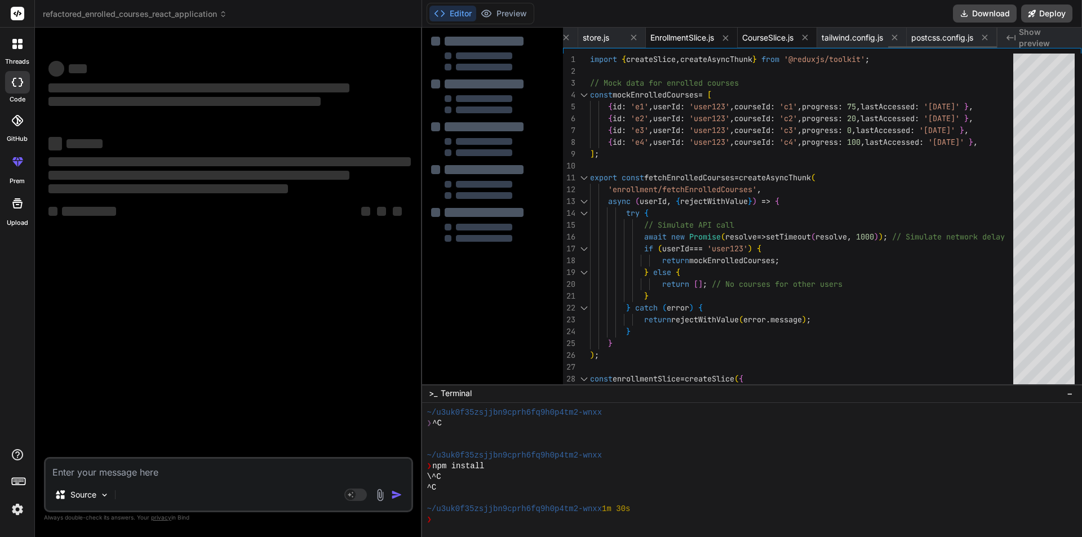
click at [770, 42] on span "CourseSlice.js" at bounding box center [767, 37] width 51 height 11
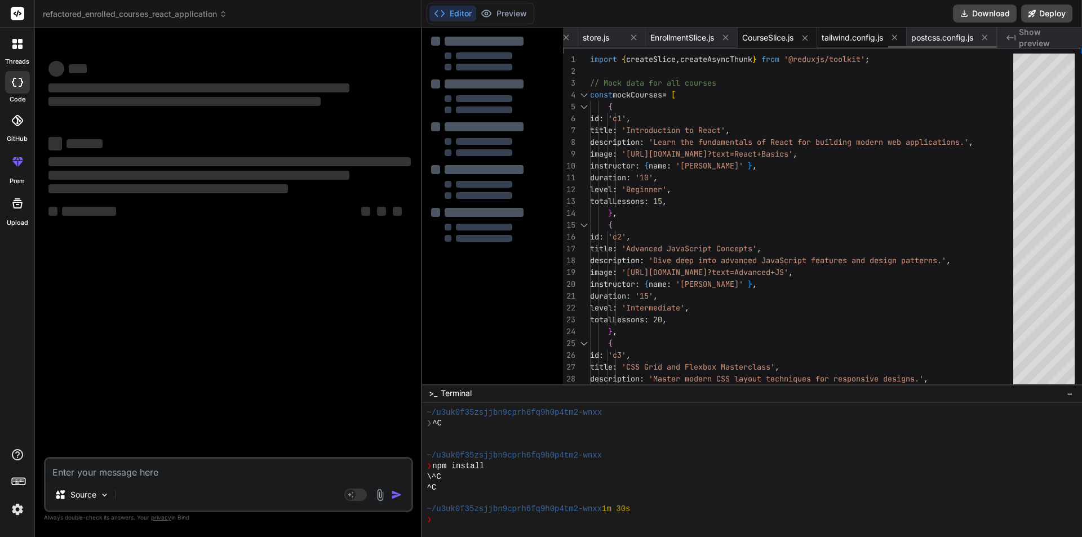
click at [867, 36] on span "tailwind.config.js" at bounding box center [852, 37] width 61 height 11
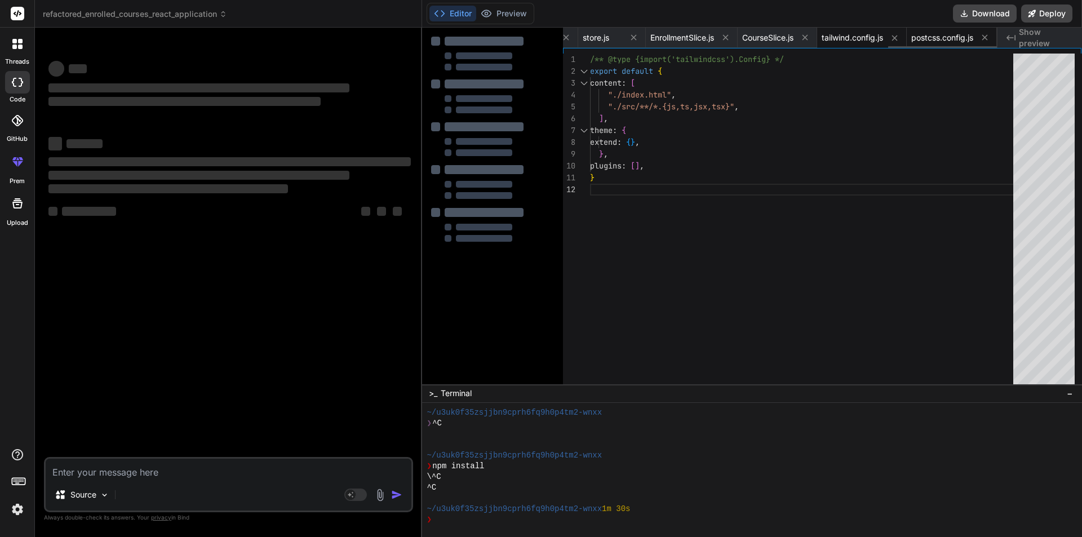
click at [937, 36] on span "postcss.config.js" at bounding box center [942, 37] width 62 height 11
type textarea "export default { plugins: { tailwindcss: {}, autoprefixer: {}, }, }"
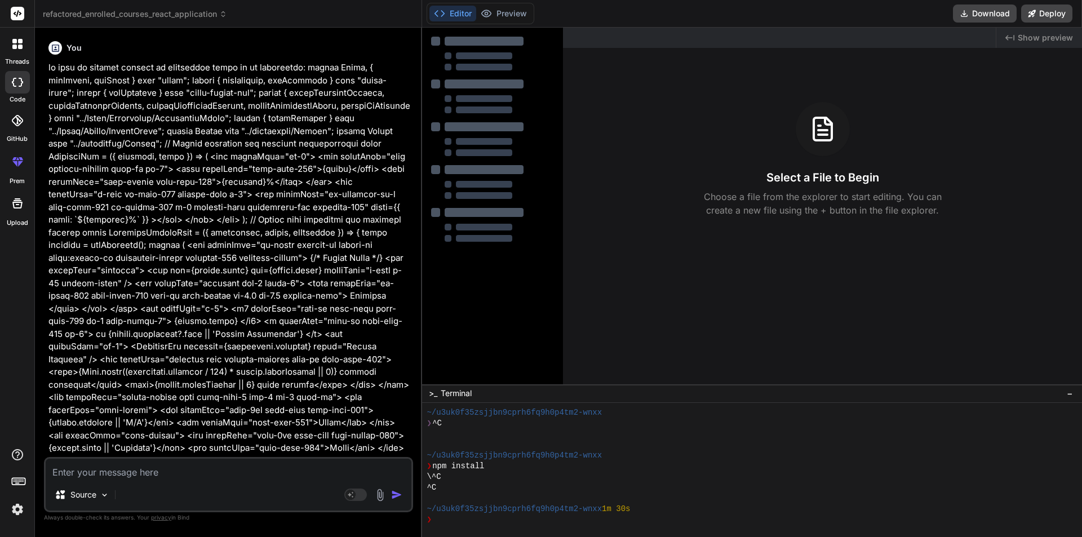
type textarea "x"
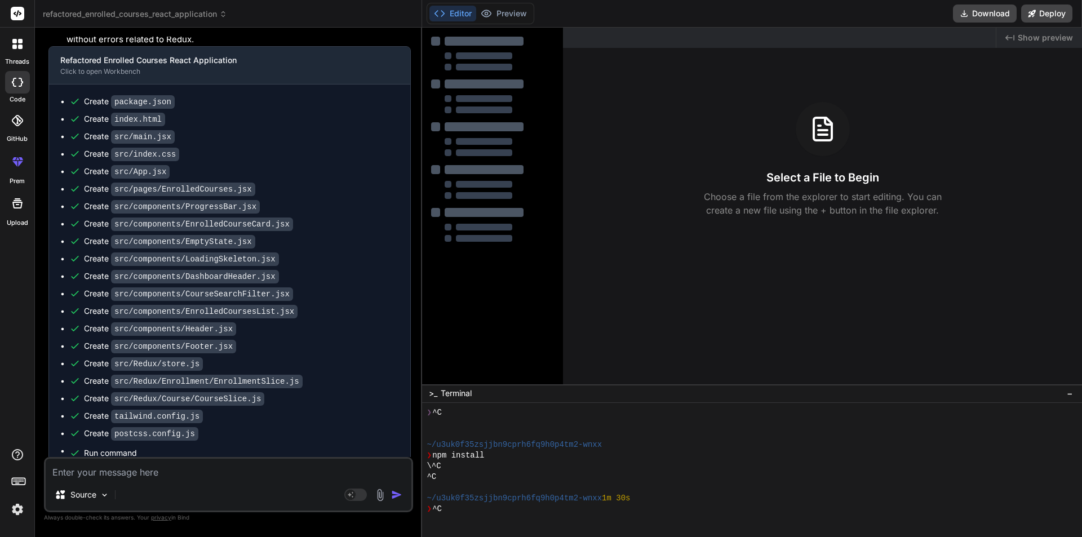
scroll to position [2013, 0]
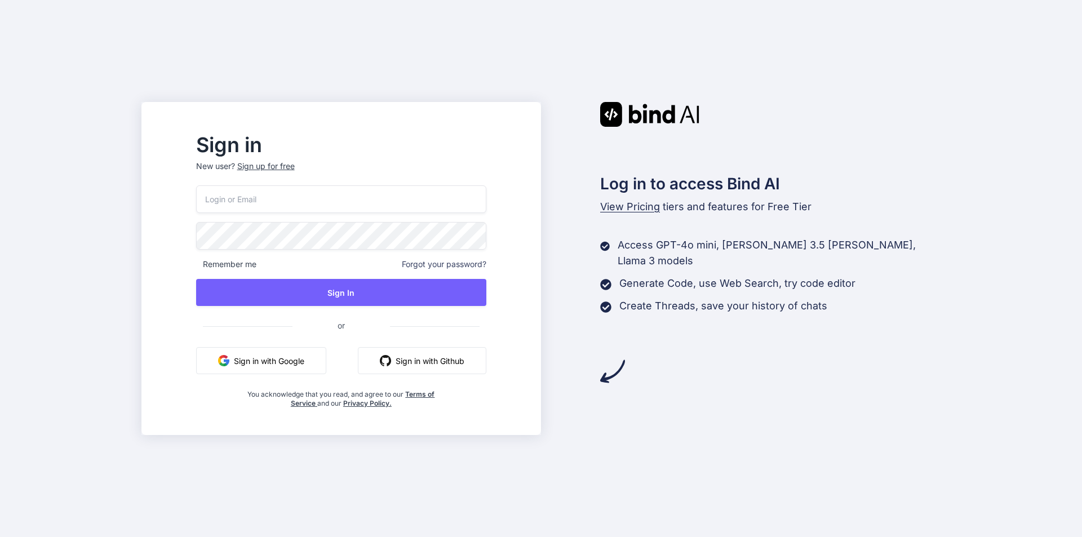
click at [274, 197] on input "email" at bounding box center [341, 199] width 290 height 28
paste input "ow9o083cze@mkzaso.com"
type input "ow9o083cze@mkzaso.com"
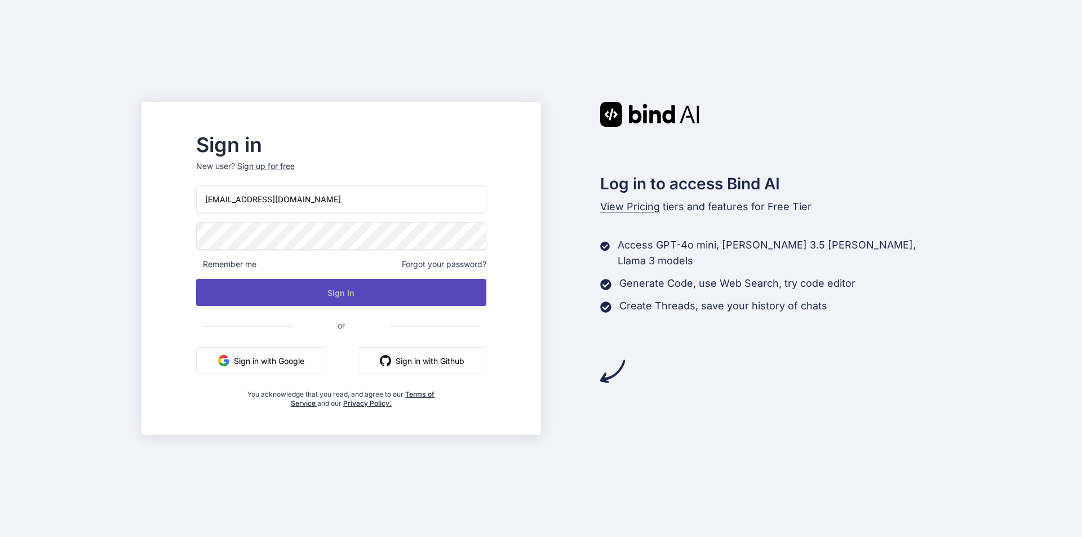
click at [409, 295] on button "Sign In" at bounding box center [341, 292] width 290 height 27
